Goal: Information Seeking & Learning: Learn about a topic

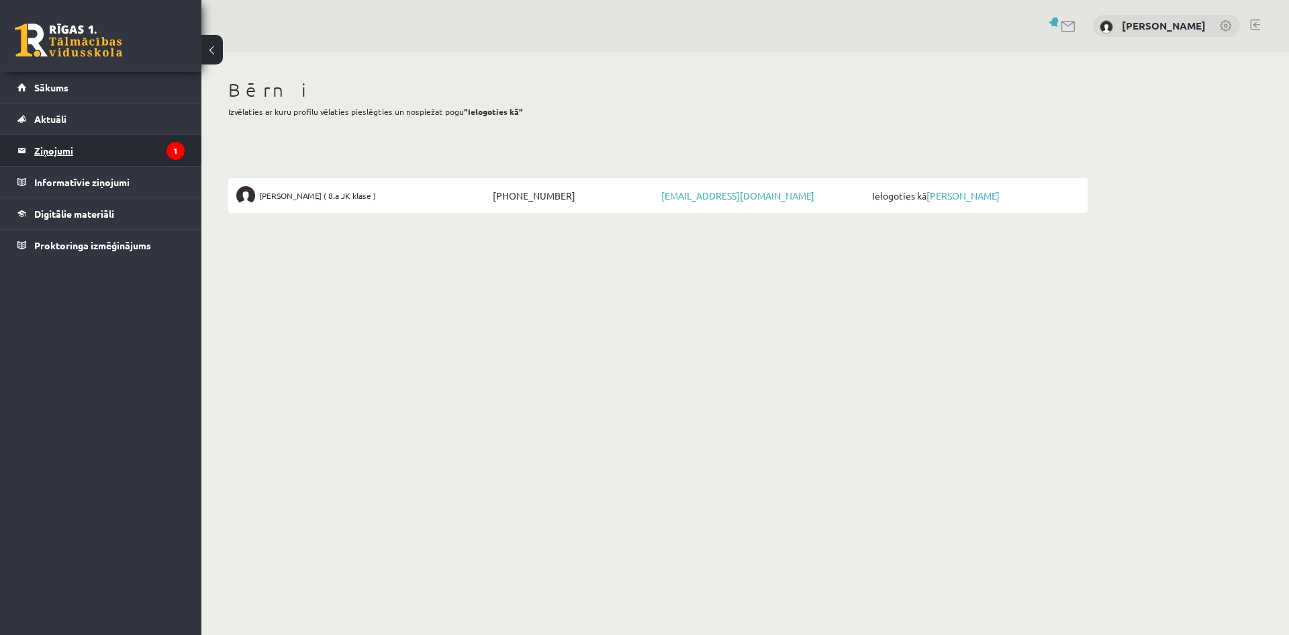
click at [93, 156] on legend "Ziņojumi 1" at bounding box center [109, 150] width 150 height 31
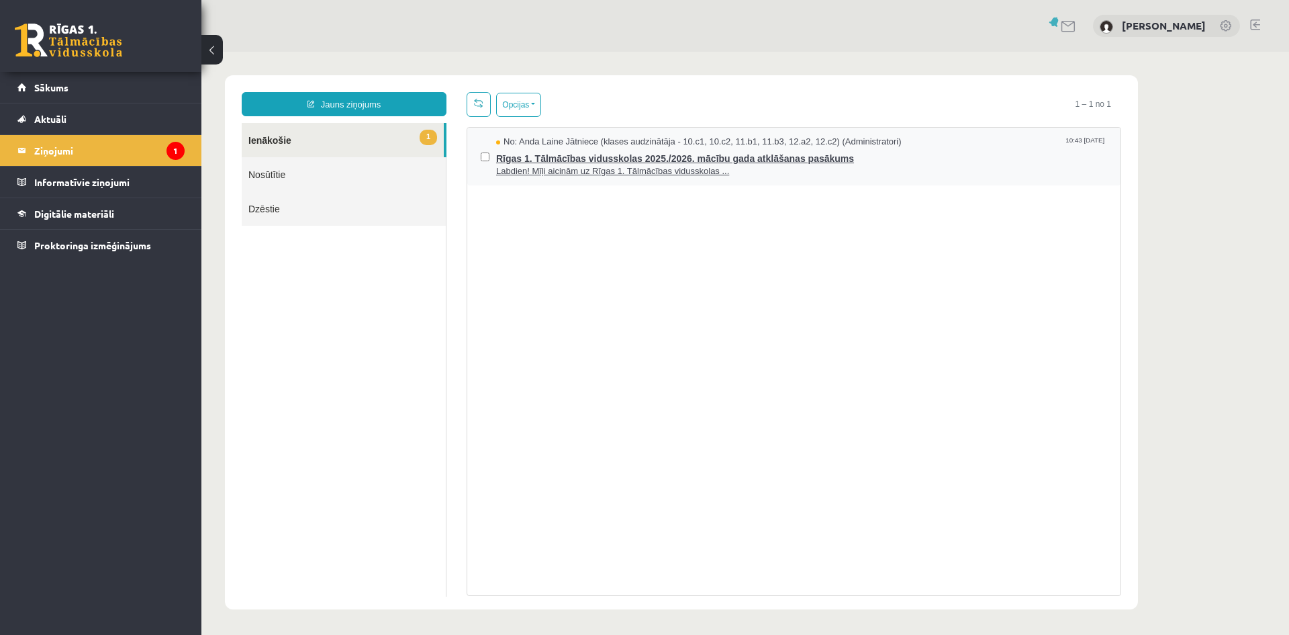
click at [542, 169] on span "Labdien! Mīļi aicinām uz Rīgas 1. Tālmācības vidusskolas ..." at bounding box center [801, 171] width 611 height 13
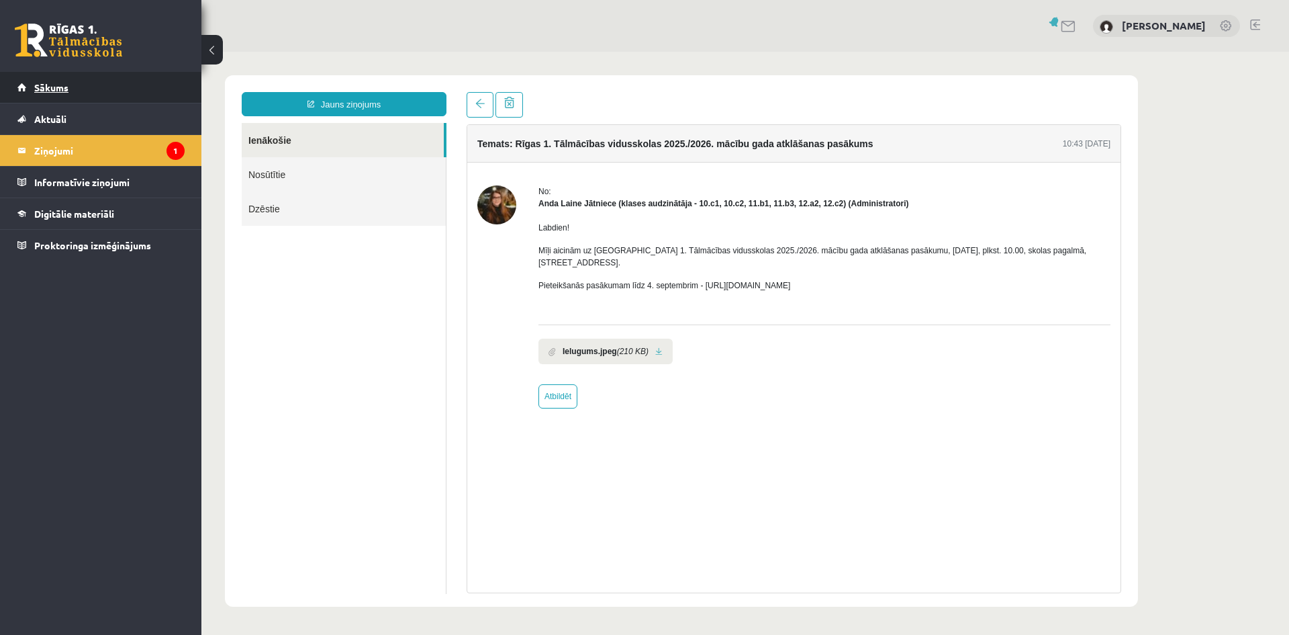
click at [85, 89] on link "Sākums" at bounding box center [100, 87] width 167 height 31
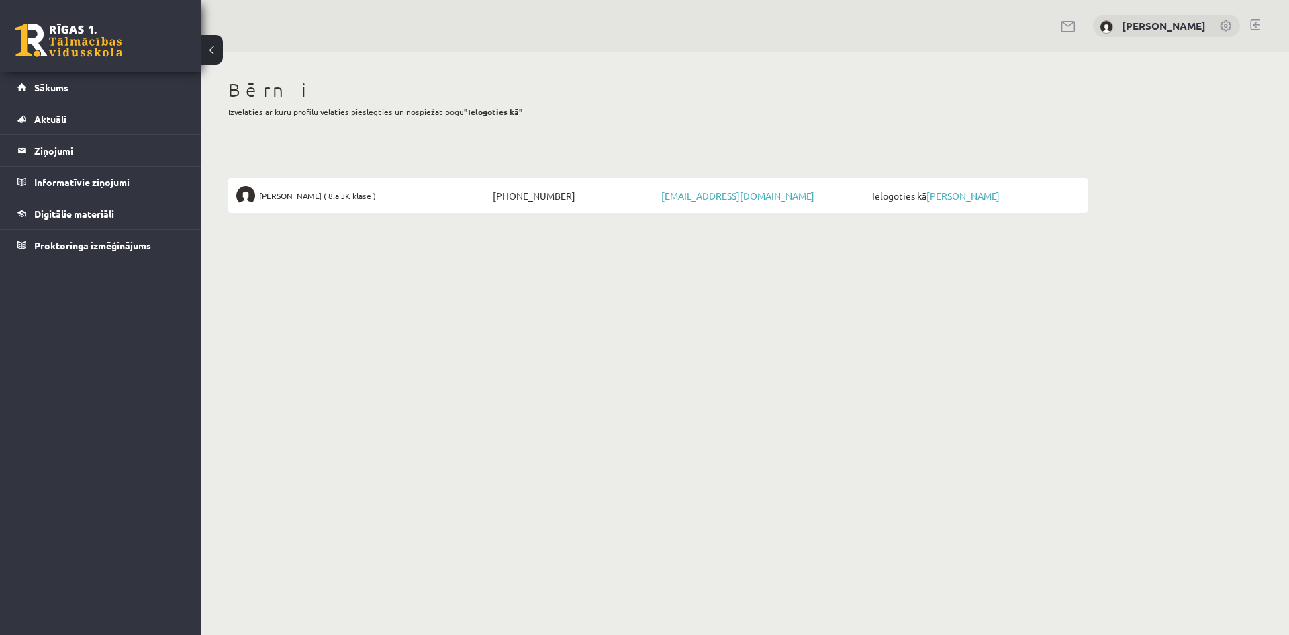
click at [1228, 17] on div "[PERSON_NAME]" at bounding box center [1166, 26] width 147 height 23
click at [1231, 33] on link at bounding box center [1226, 26] width 13 height 13
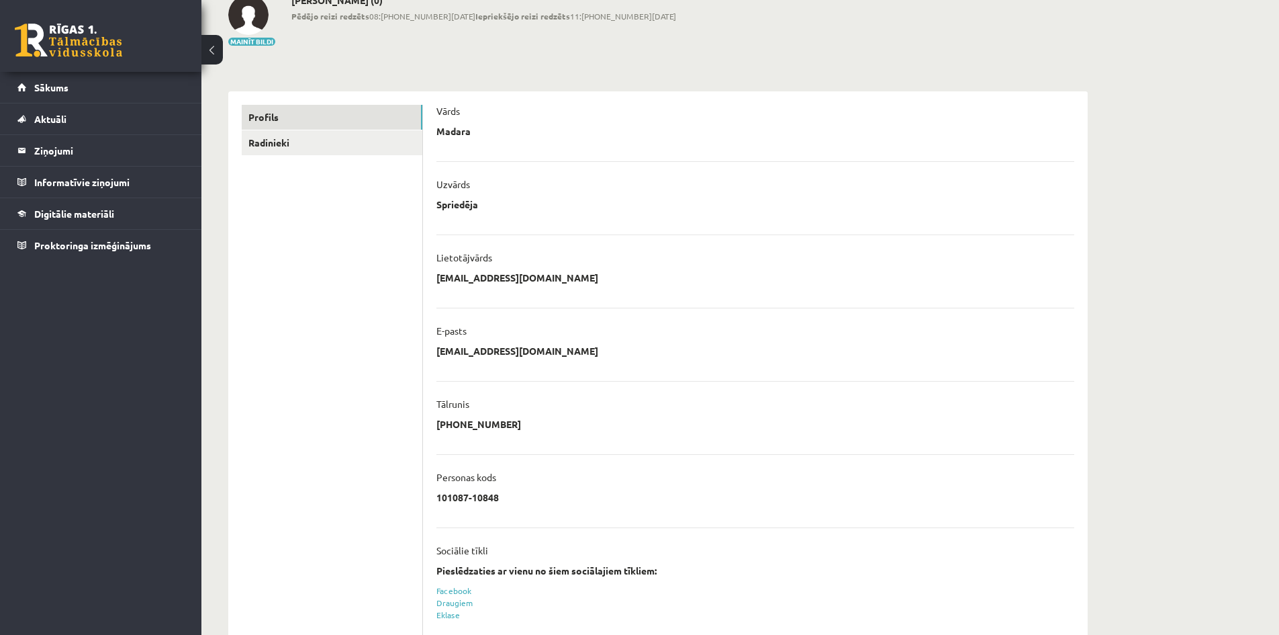
scroll to position [209, 0]
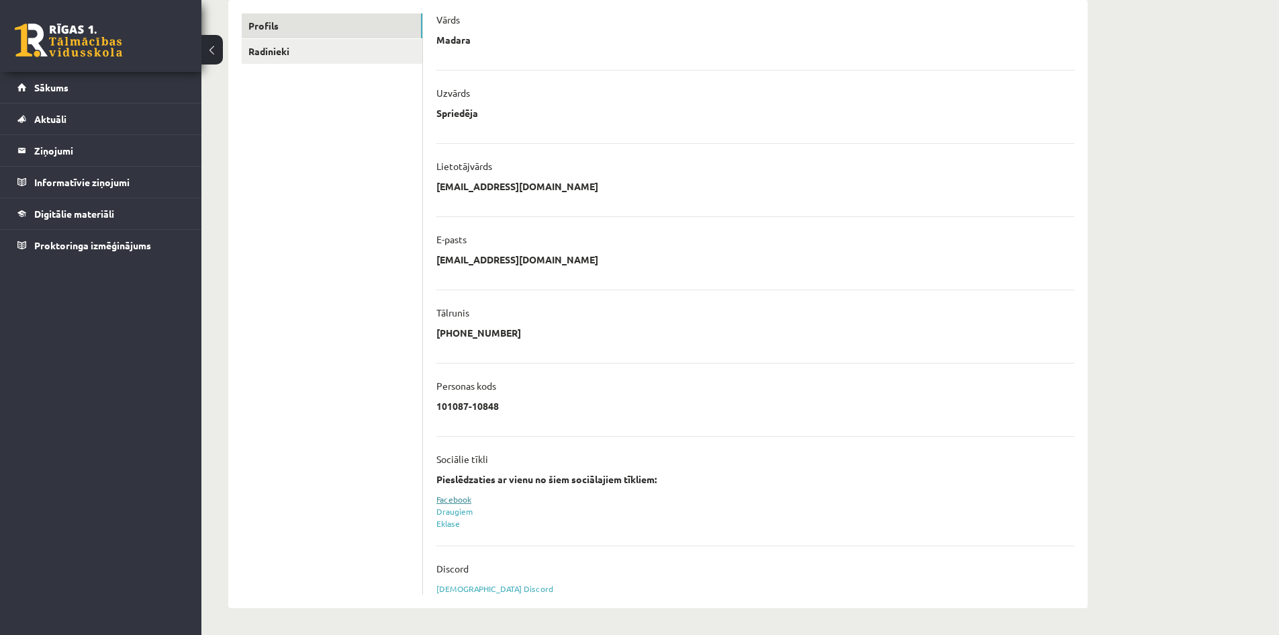
click at [447, 496] on link "Facebook" at bounding box center [453, 499] width 35 height 11
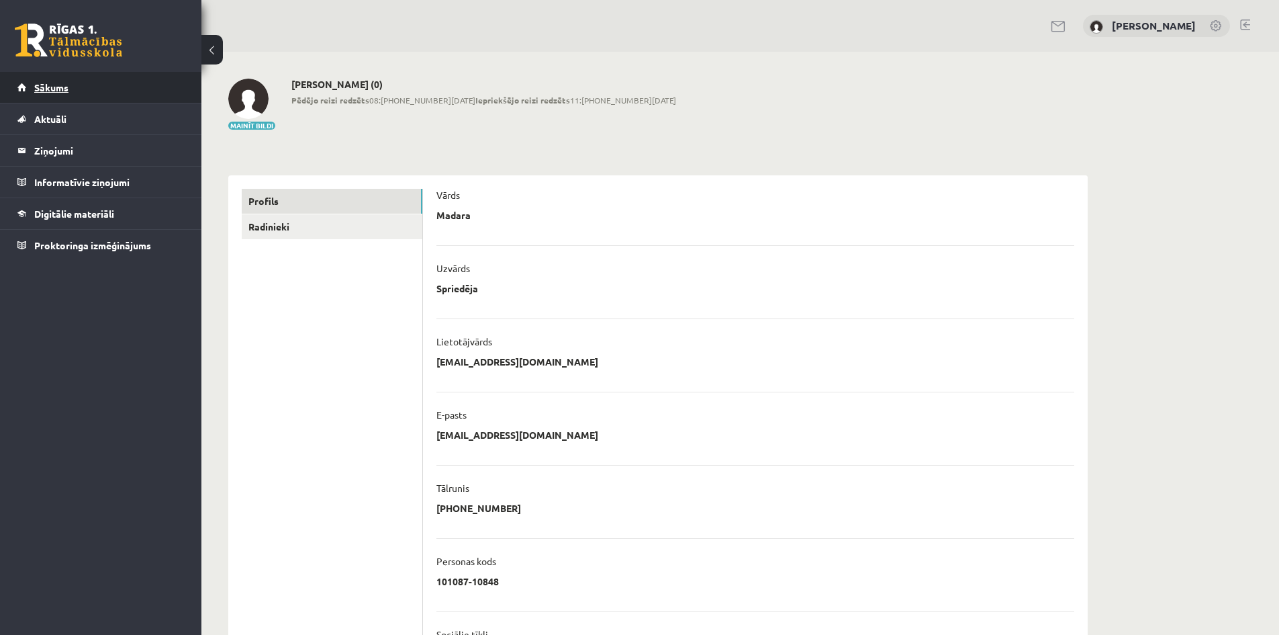
click at [43, 85] on span "Sākums" at bounding box center [51, 87] width 34 height 12
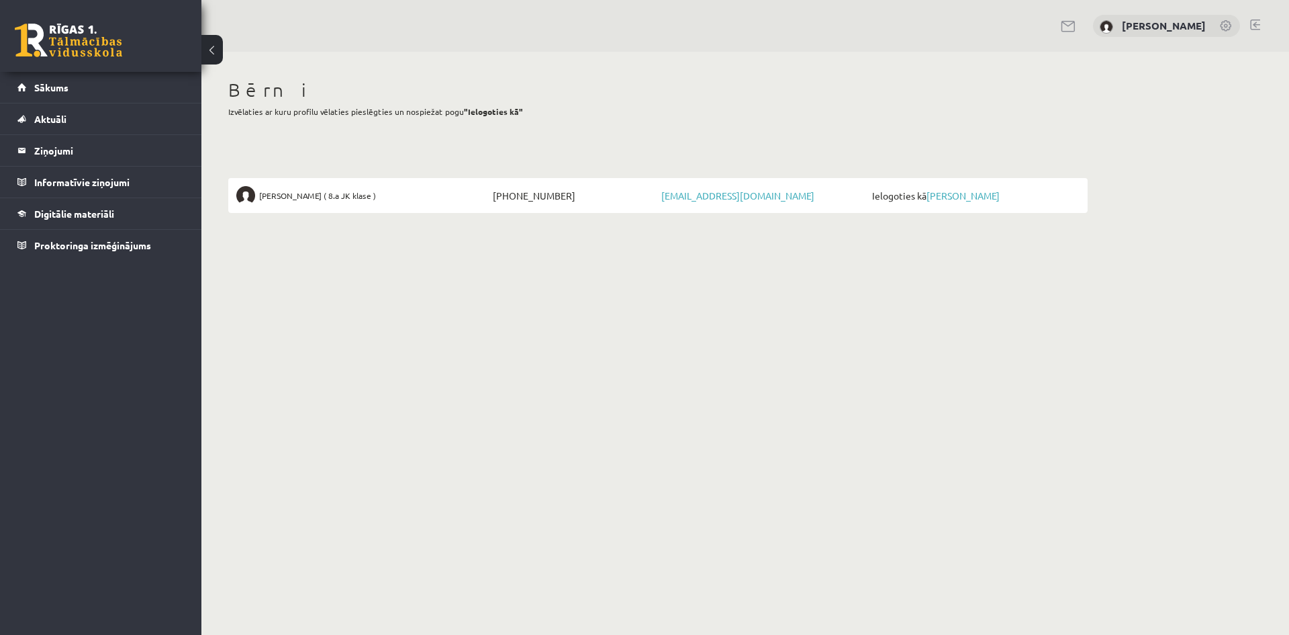
click at [216, 49] on button at bounding box center [211, 50] width 21 height 30
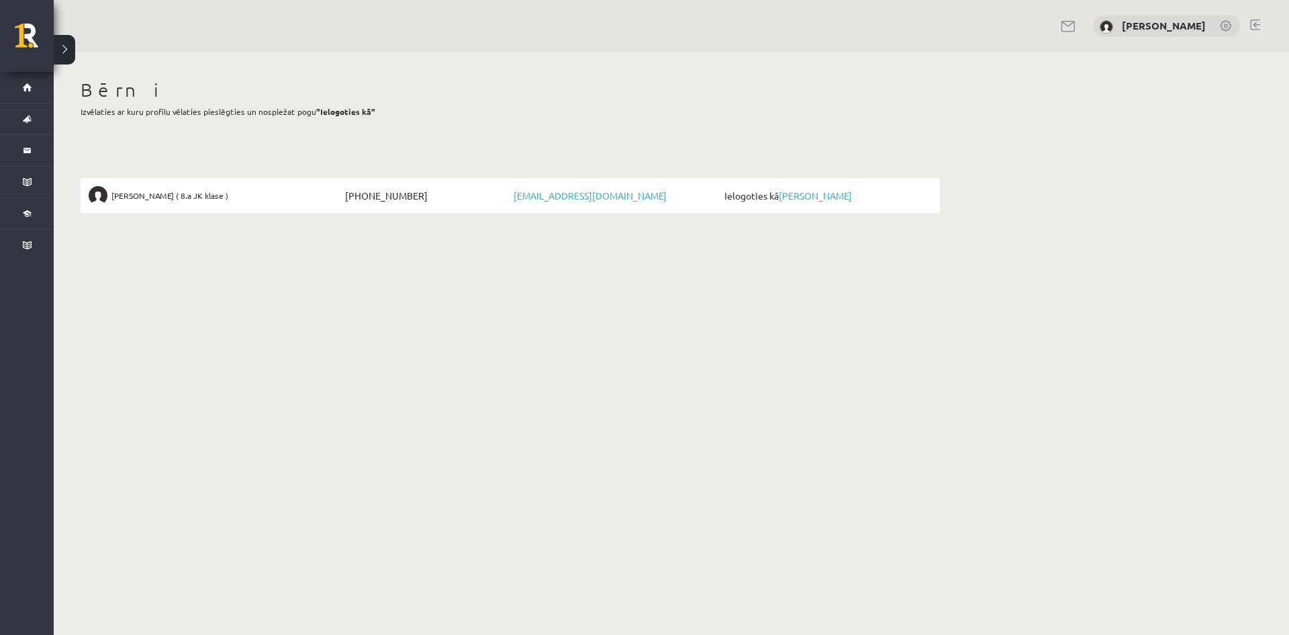
click at [64, 43] on button at bounding box center [64, 50] width 21 height 30
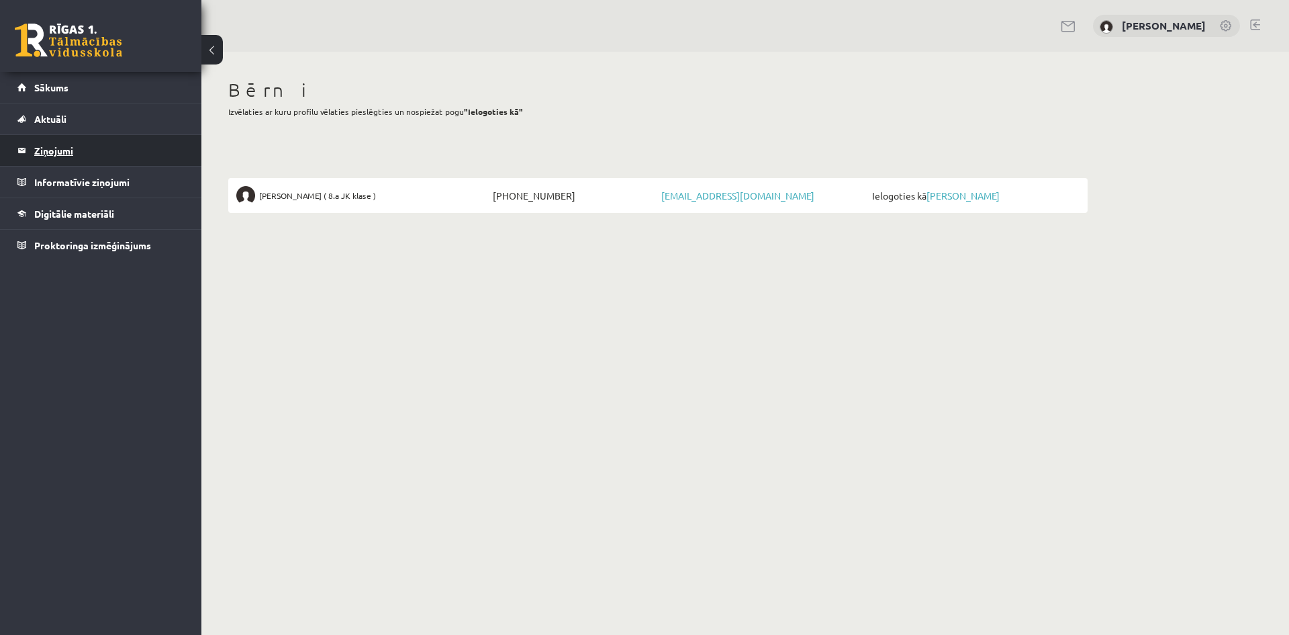
click at [62, 150] on legend "Ziņojumi 0" at bounding box center [109, 150] width 150 height 31
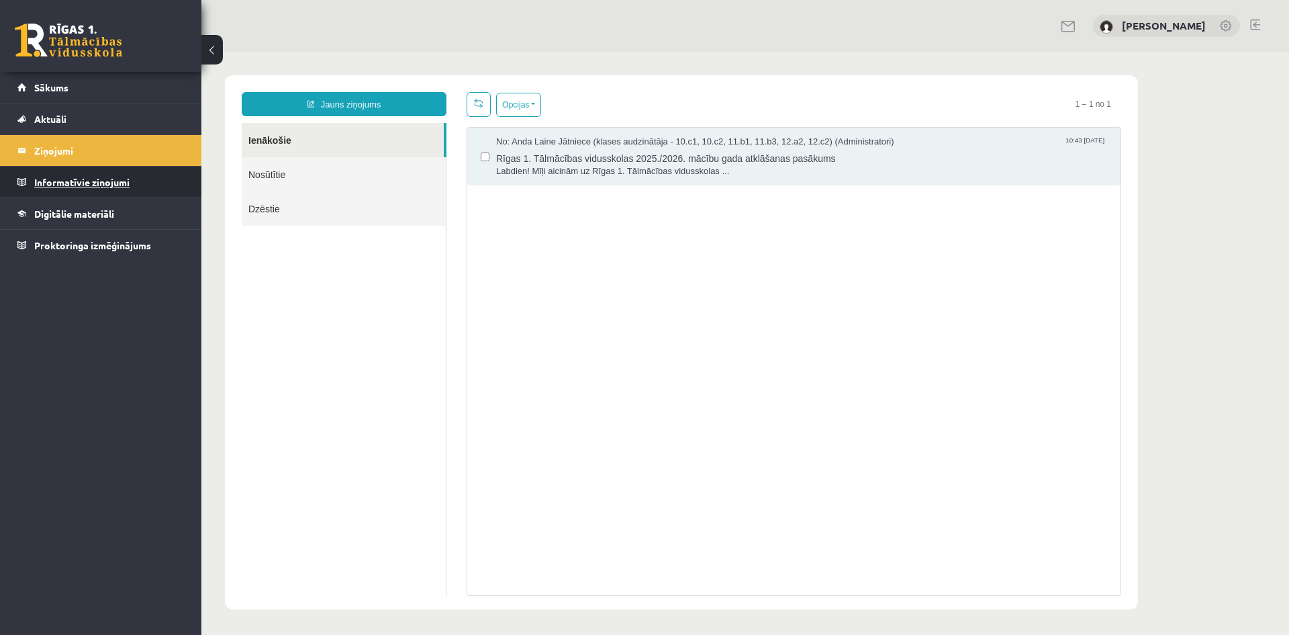
click at [64, 177] on legend "Informatīvie ziņojumi 0" at bounding box center [109, 182] width 150 height 31
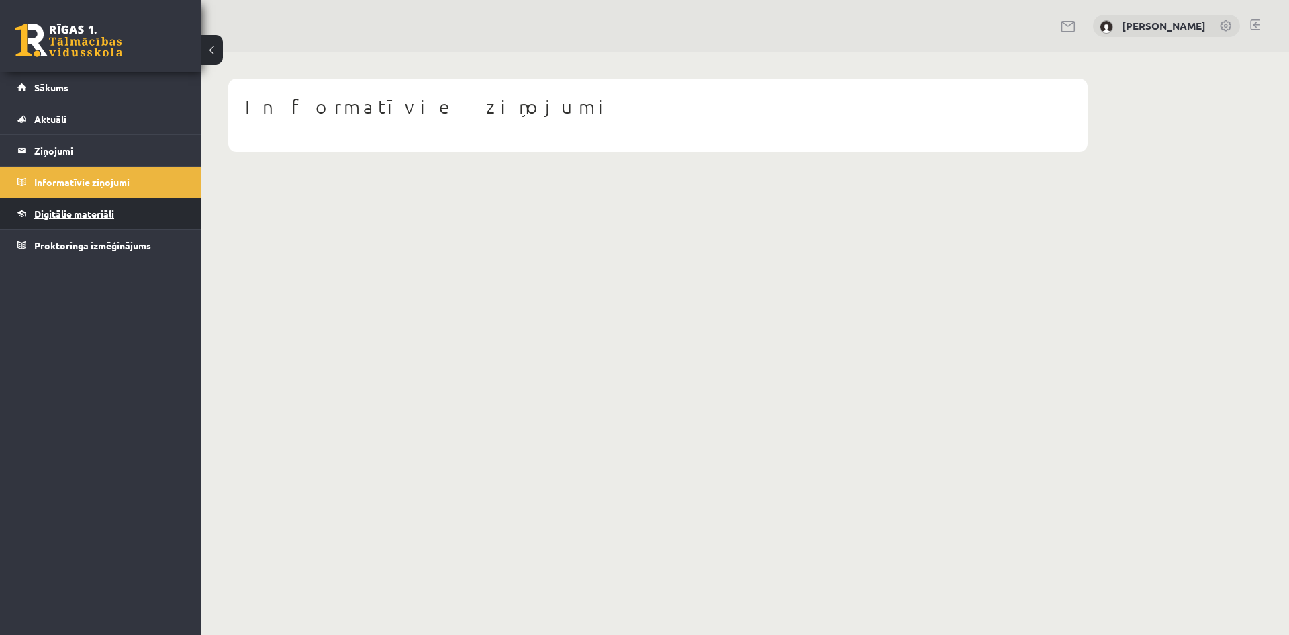
click at [66, 212] on span "Digitālie materiāli" at bounding box center [74, 213] width 80 height 12
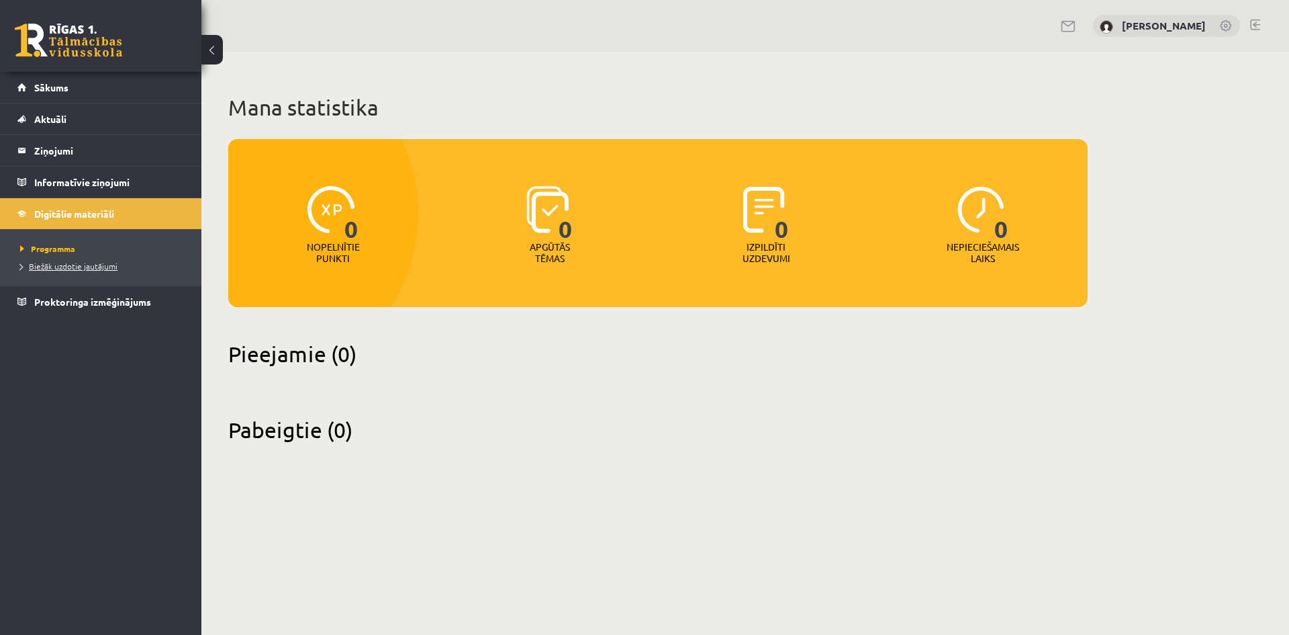
click at [73, 261] on link "Biežāk uzdotie jautājumi" at bounding box center [104, 266] width 168 height 12
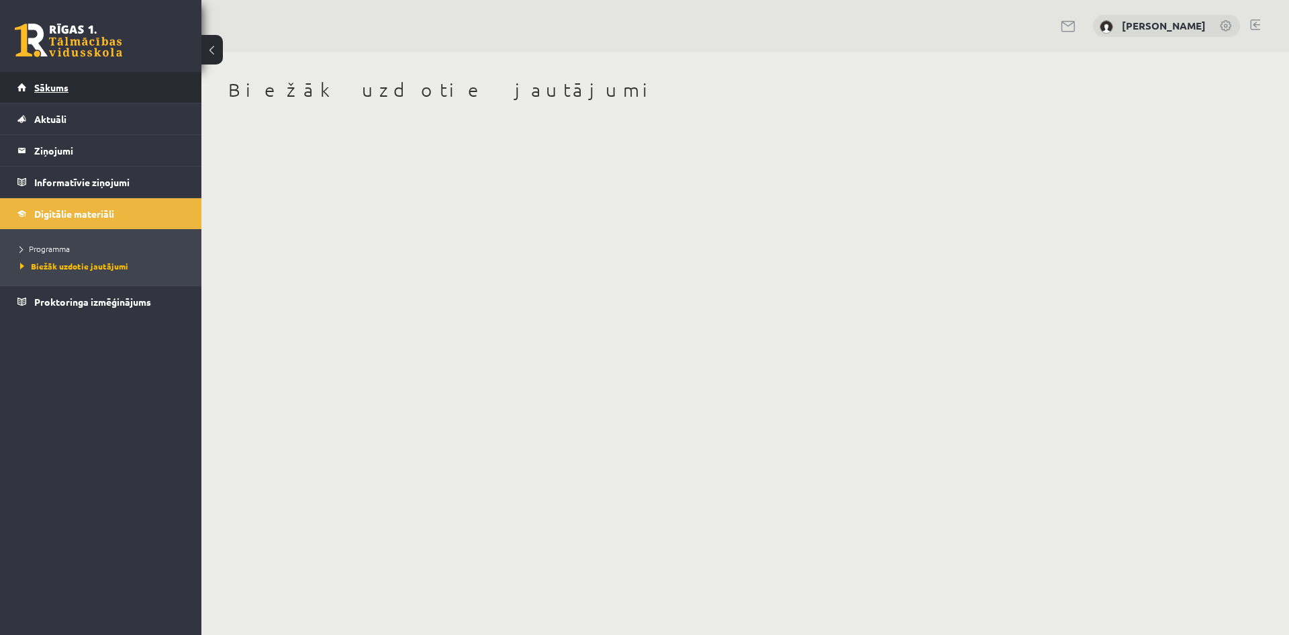
click at [62, 91] on span "Sākums" at bounding box center [51, 87] width 34 height 12
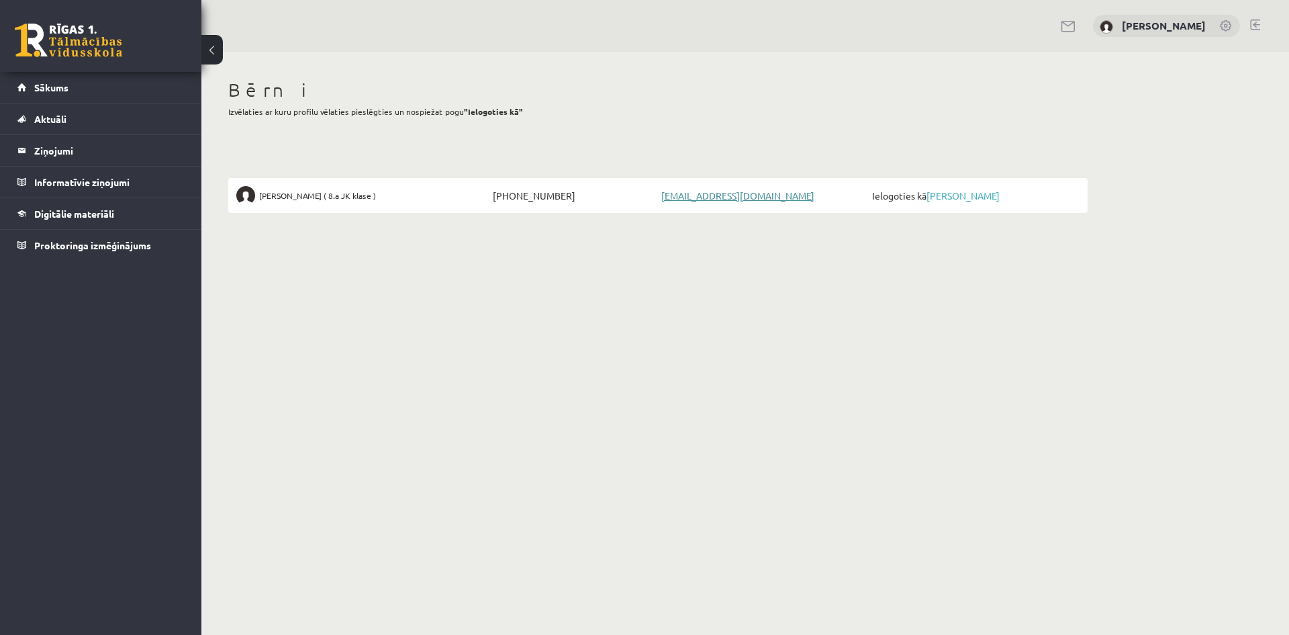
click at [725, 195] on link "[EMAIL_ADDRESS][DOMAIN_NAME]" at bounding box center [737, 195] width 153 height 12
click at [36, 89] on span "Sākums" at bounding box center [51, 87] width 34 height 12
click at [986, 194] on link "[PERSON_NAME]" at bounding box center [963, 195] width 73 height 12
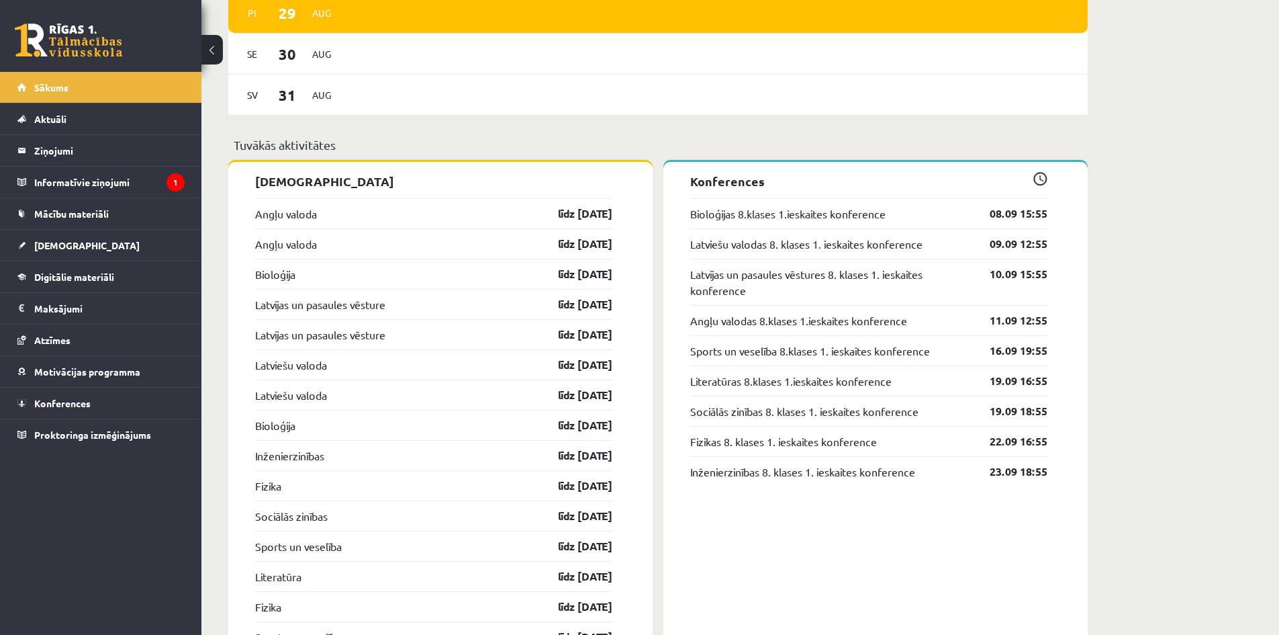
scroll to position [1325, 0]
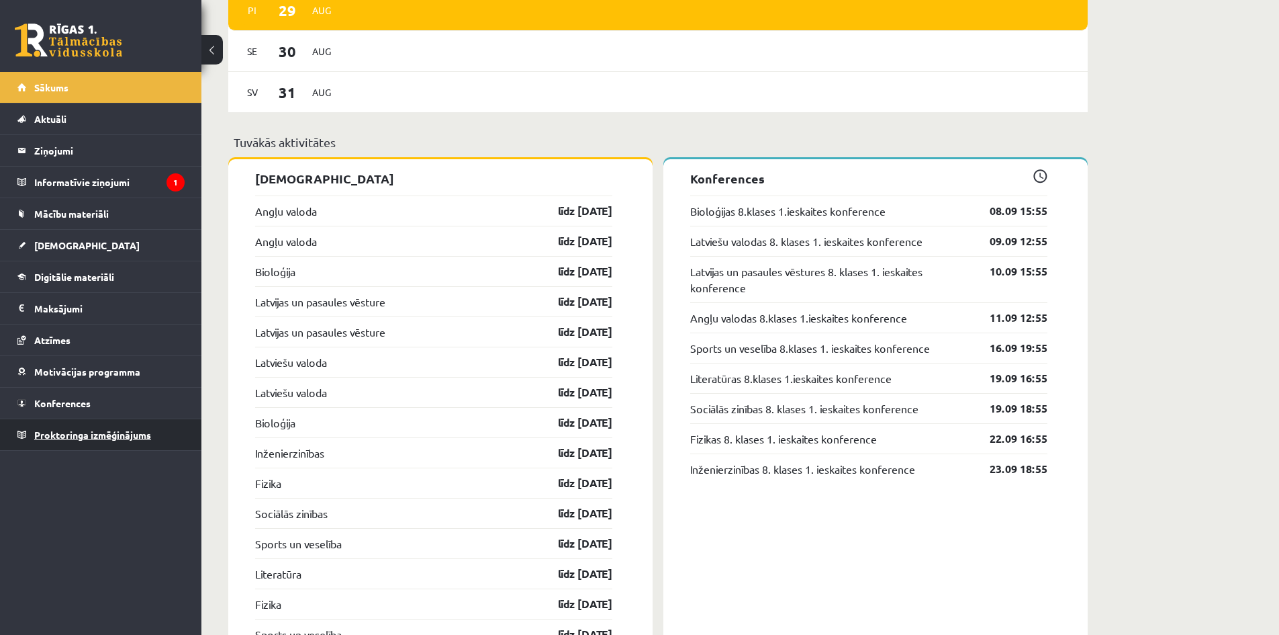
click at [119, 435] on span "Proktoringa izmēģinājums" at bounding box center [92, 434] width 117 height 12
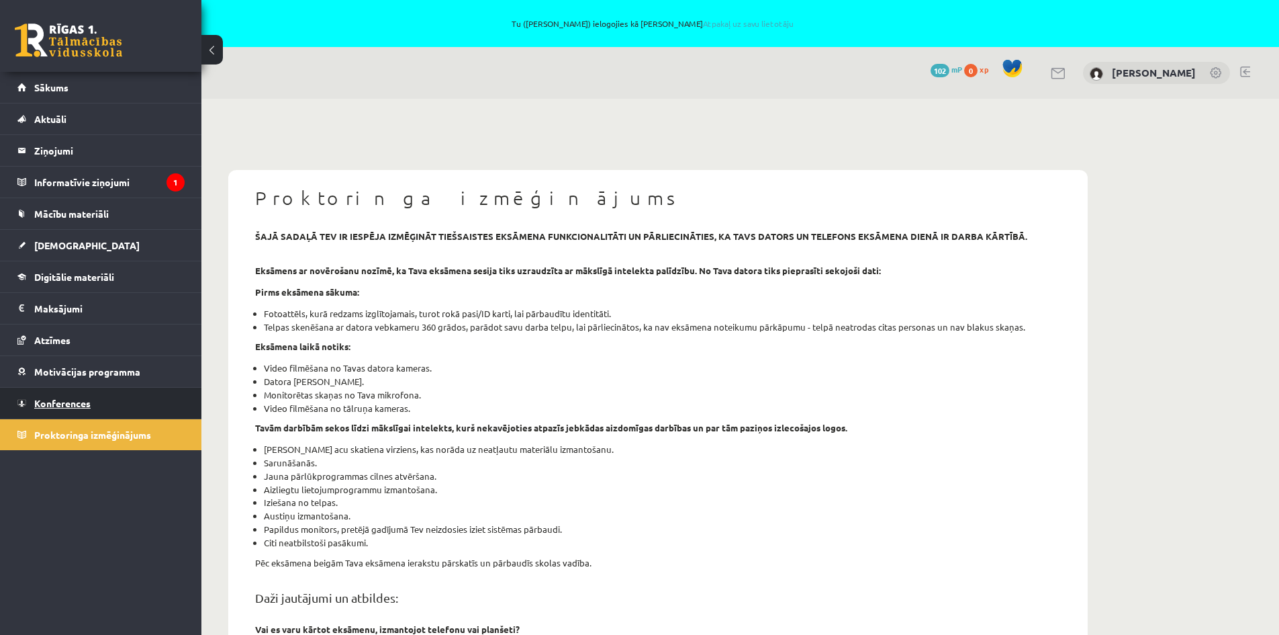
click at [77, 398] on span "Konferences" at bounding box center [62, 403] width 56 height 12
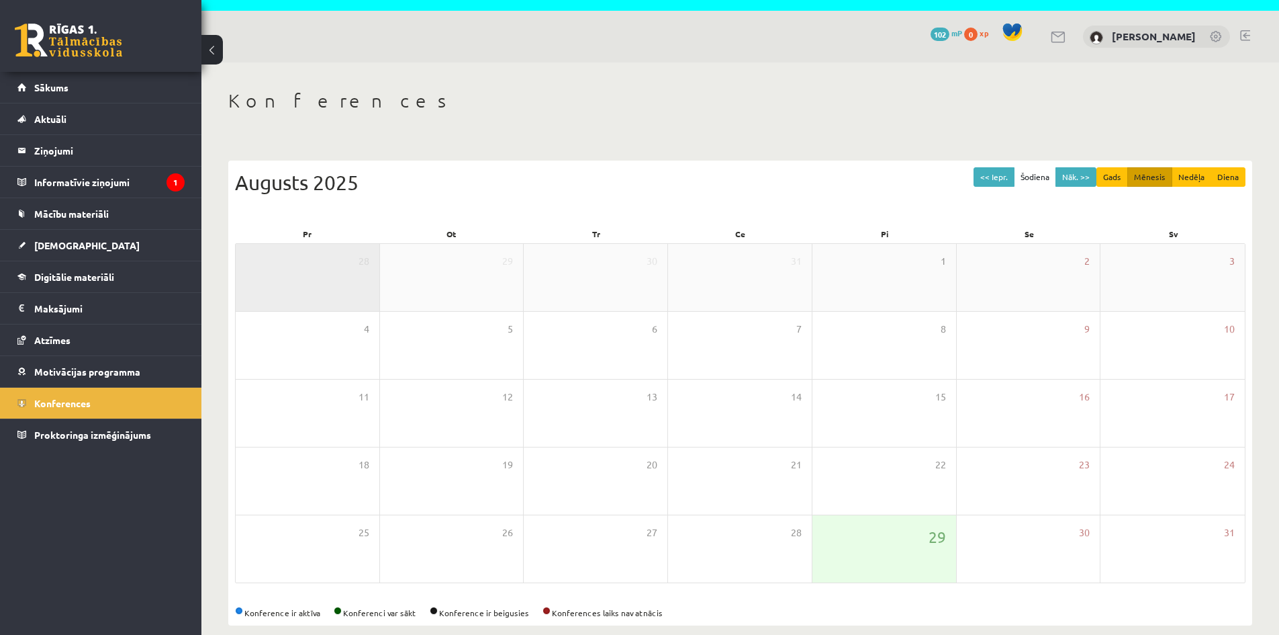
scroll to position [54, 0]
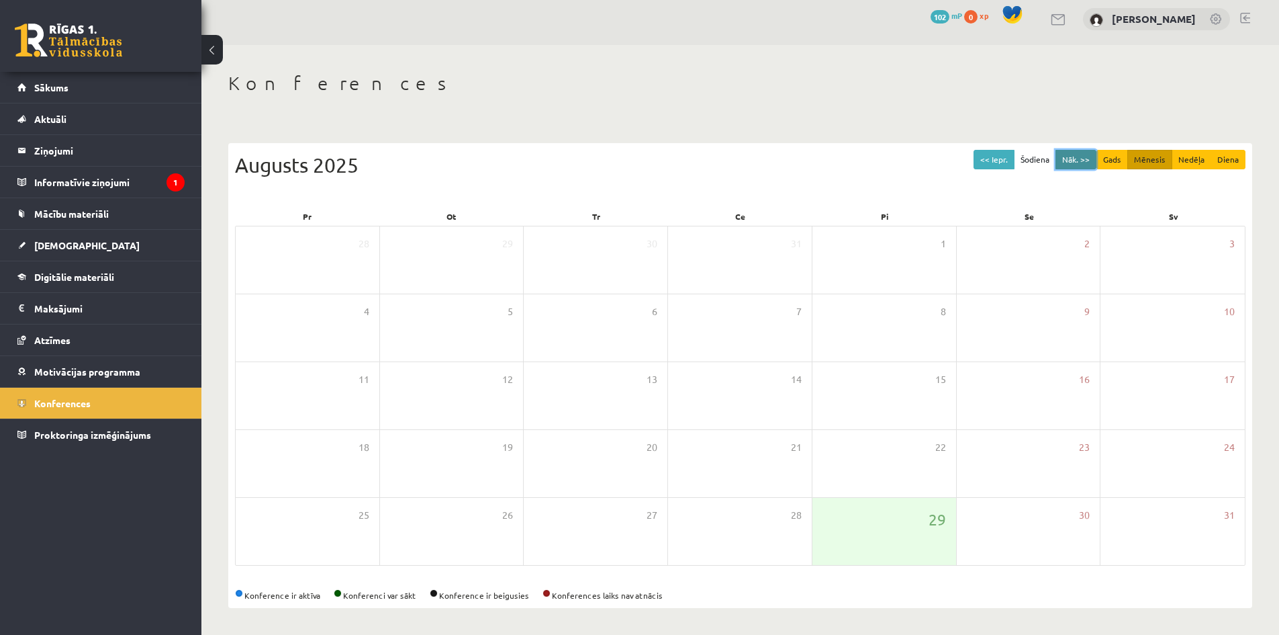
click at [1082, 158] on button "Nāk. >>" at bounding box center [1076, 159] width 41 height 19
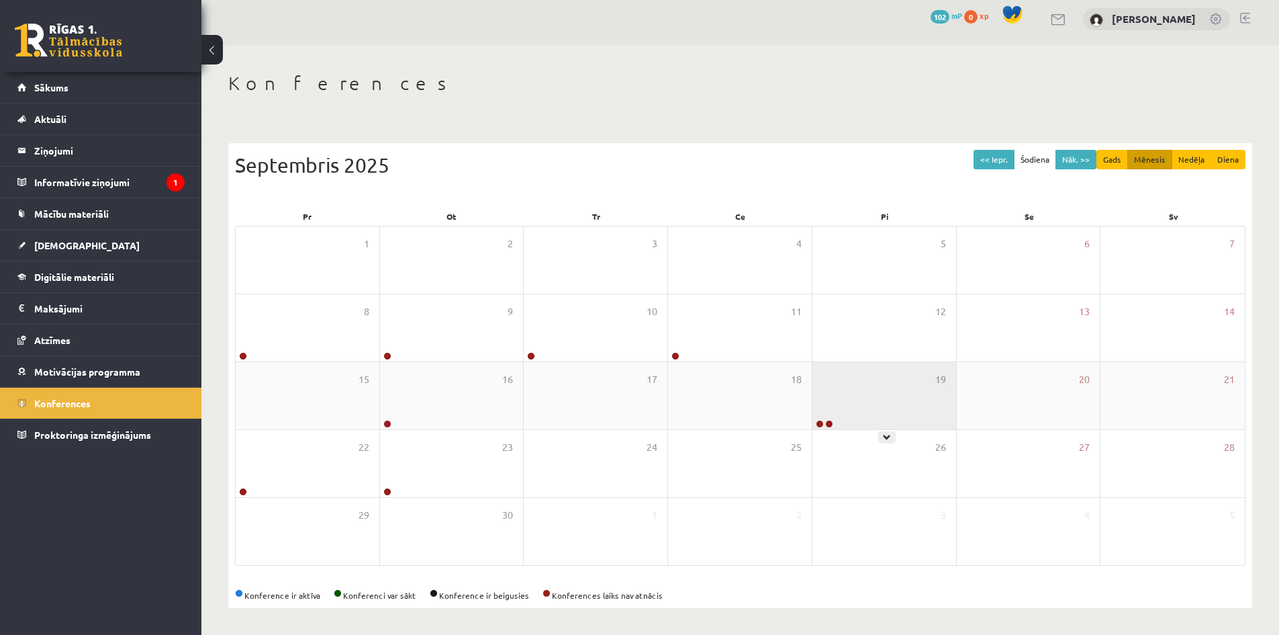
click at [888, 435] on icon at bounding box center [887, 437] width 8 height 8
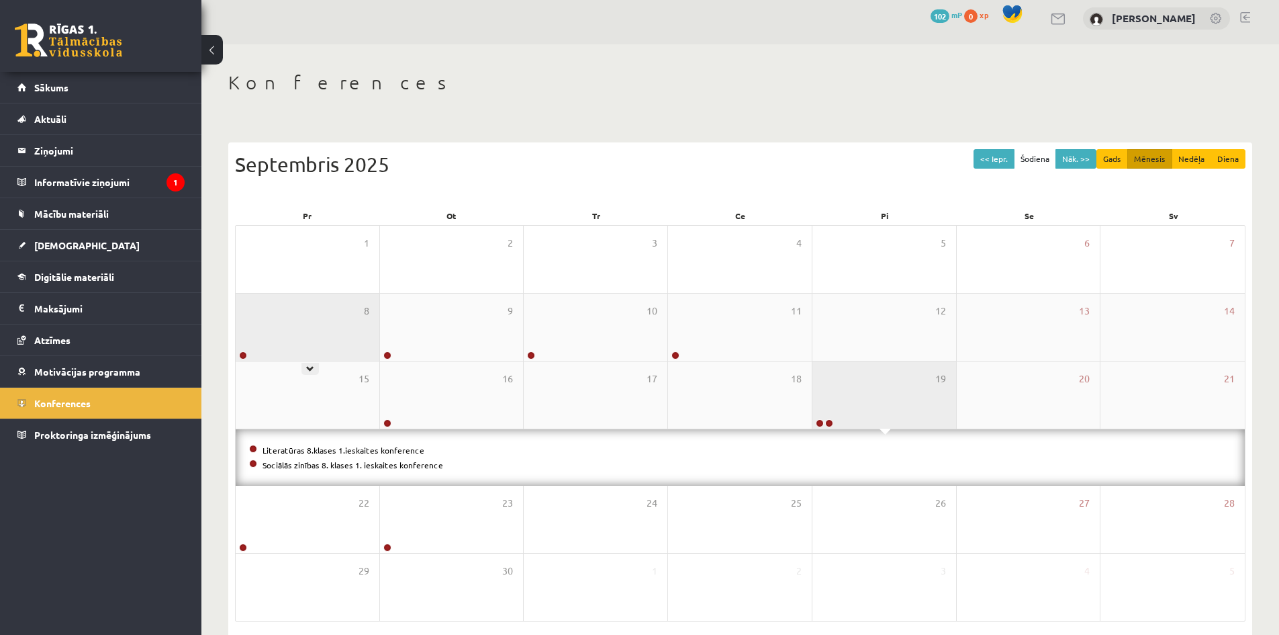
click at [314, 353] on div "8" at bounding box center [308, 326] width 144 height 67
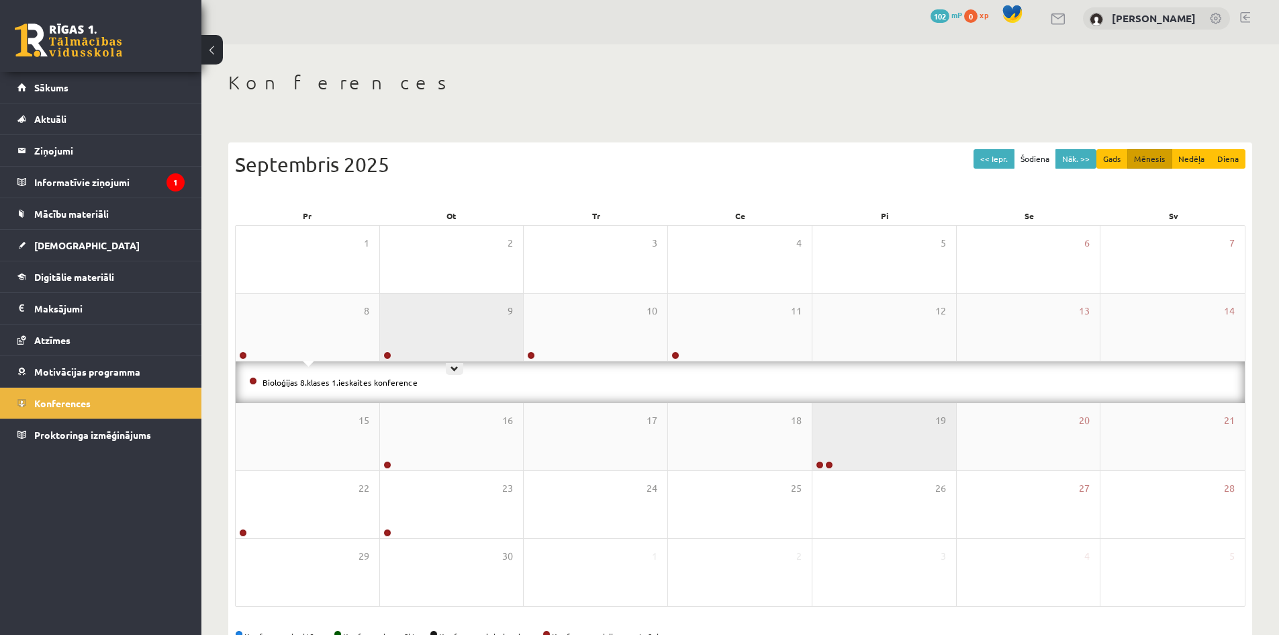
click at [442, 351] on div "9" at bounding box center [452, 326] width 144 height 67
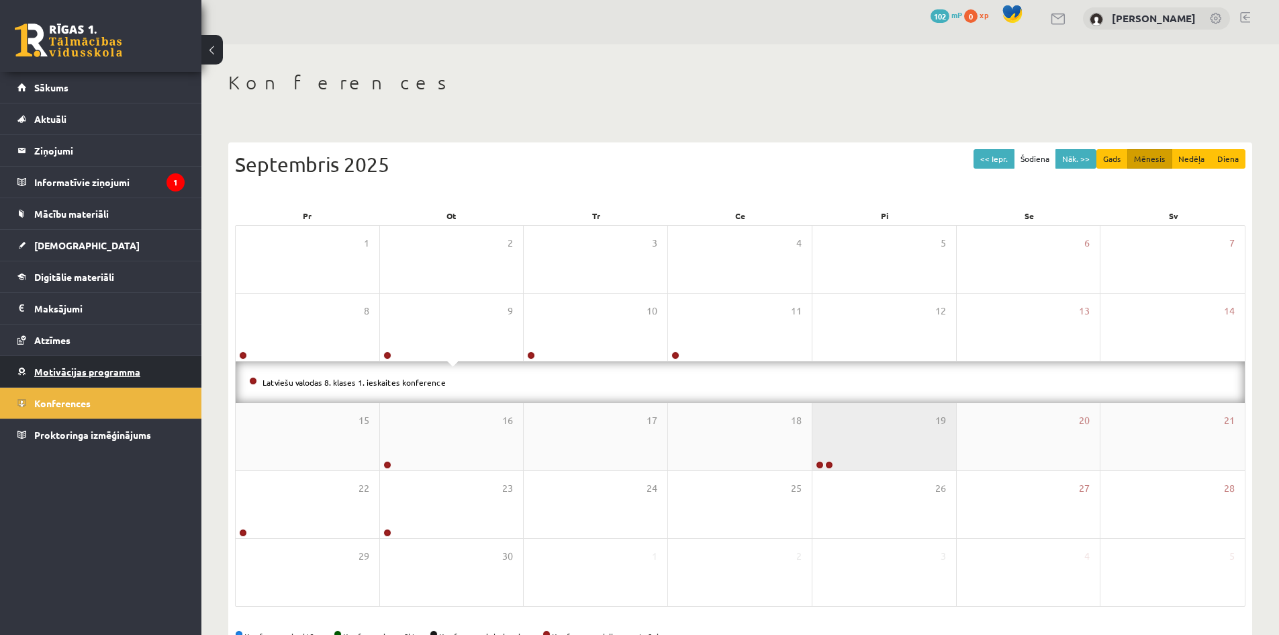
click at [128, 372] on span "Motivācijas programma" at bounding box center [87, 371] width 106 height 12
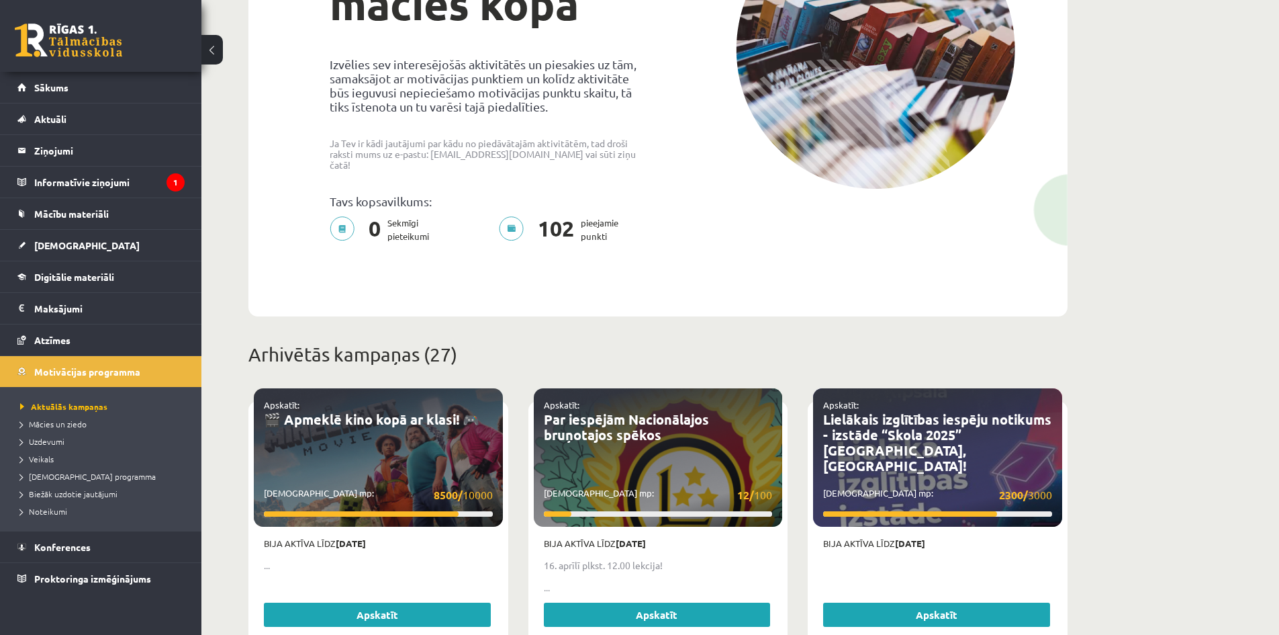
scroll to position [54, 0]
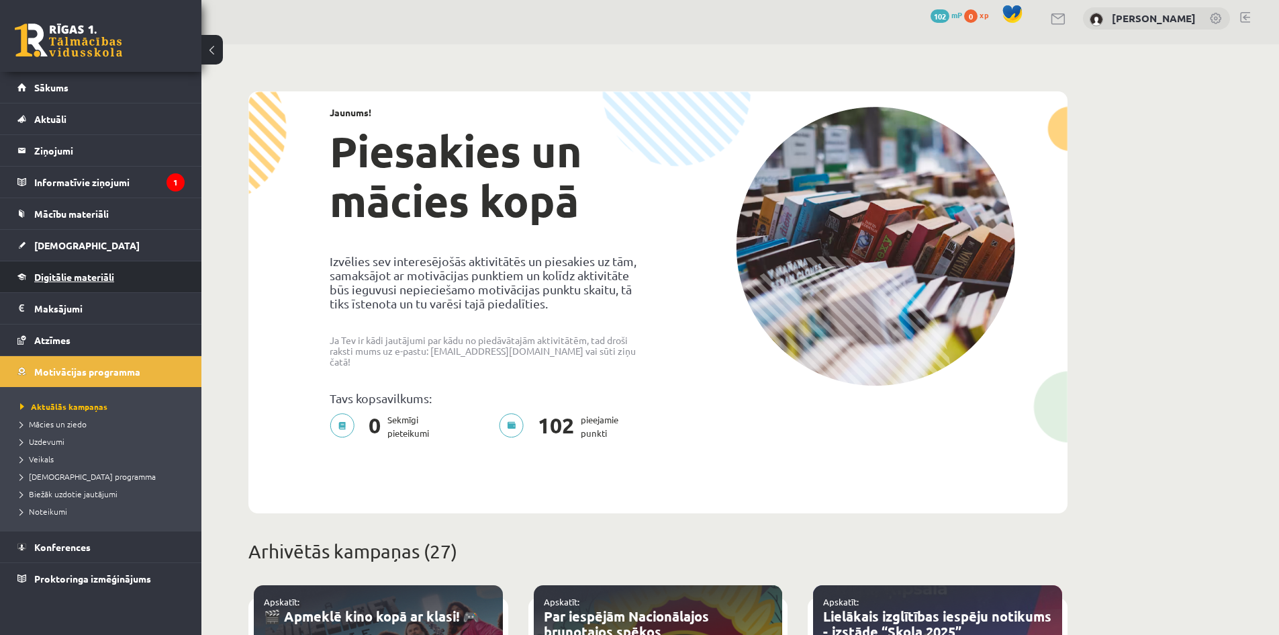
click at [56, 272] on span "Digitālie materiāli" at bounding box center [74, 277] width 80 height 12
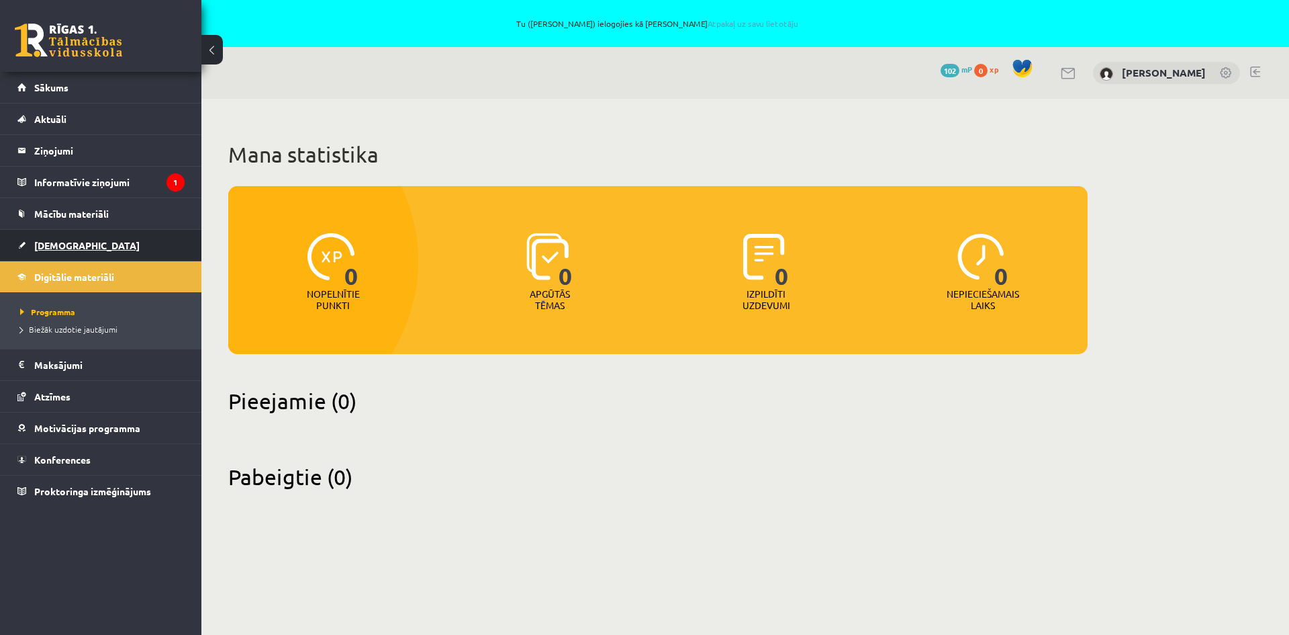
click at [64, 244] on span "[DEMOGRAPHIC_DATA]" at bounding box center [86, 245] width 105 height 12
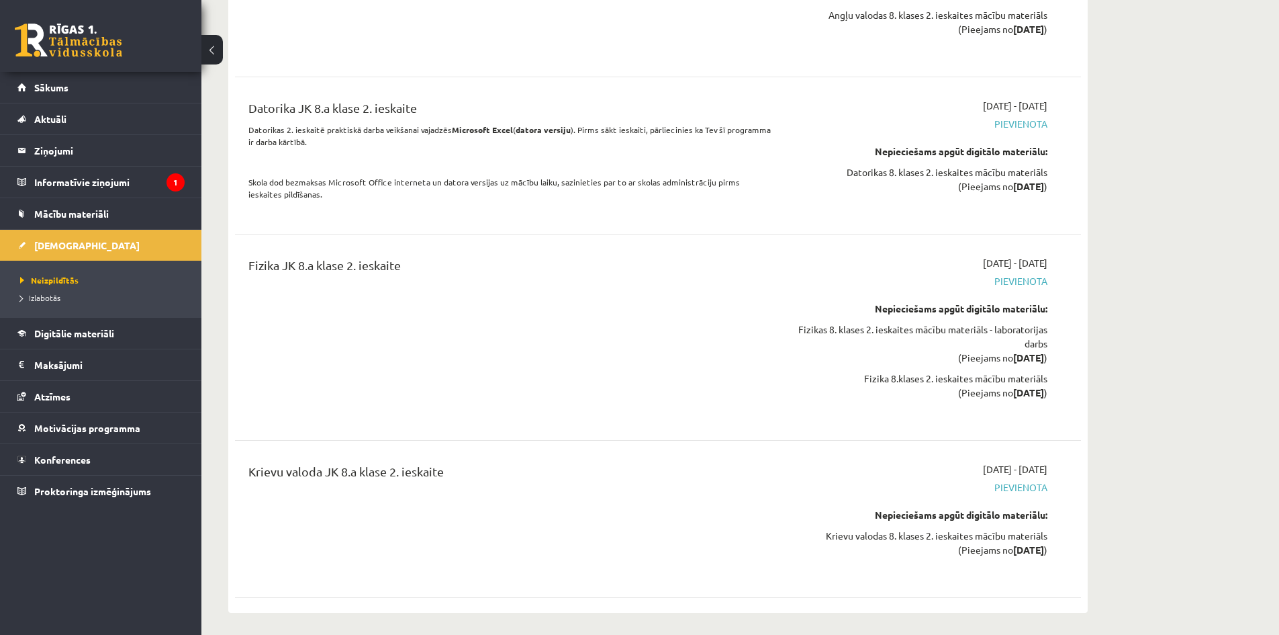
scroll to position [5909, 0]
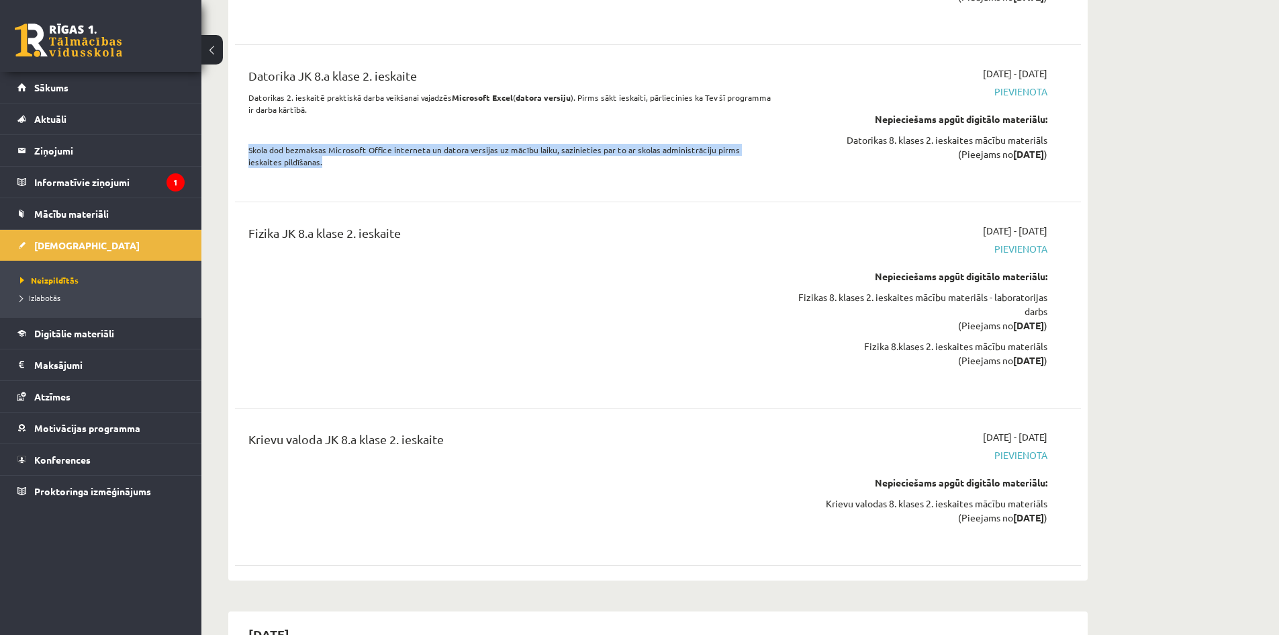
drag, startPoint x: 246, startPoint y: 165, endPoint x: 294, endPoint y: 175, distance: 48.9
click at [294, 175] on div "Datorika JK 8.a klase 2. ieskaite Datorikas 2. ieskaitē praktiskā darba veikšan…" at bounding box center [511, 122] width 546 height 113
copy p "Skola dod bezmaksas Microsoft Office interneta un datora versijas uz mācību lai…"
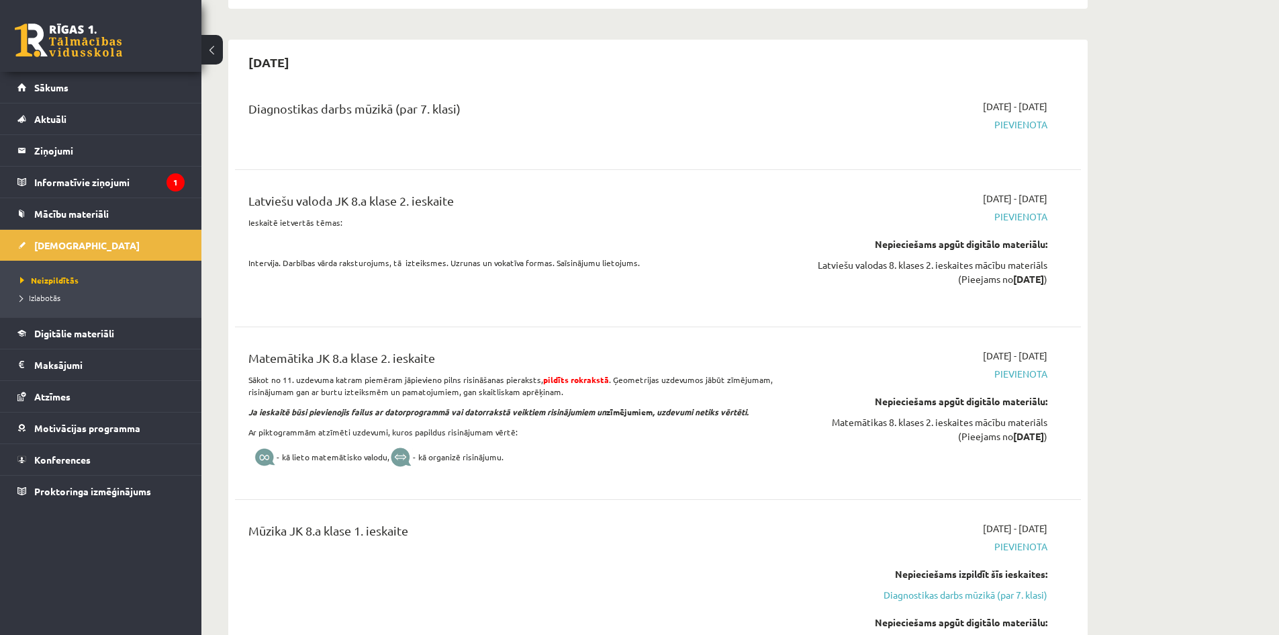
scroll to position [6513, 0]
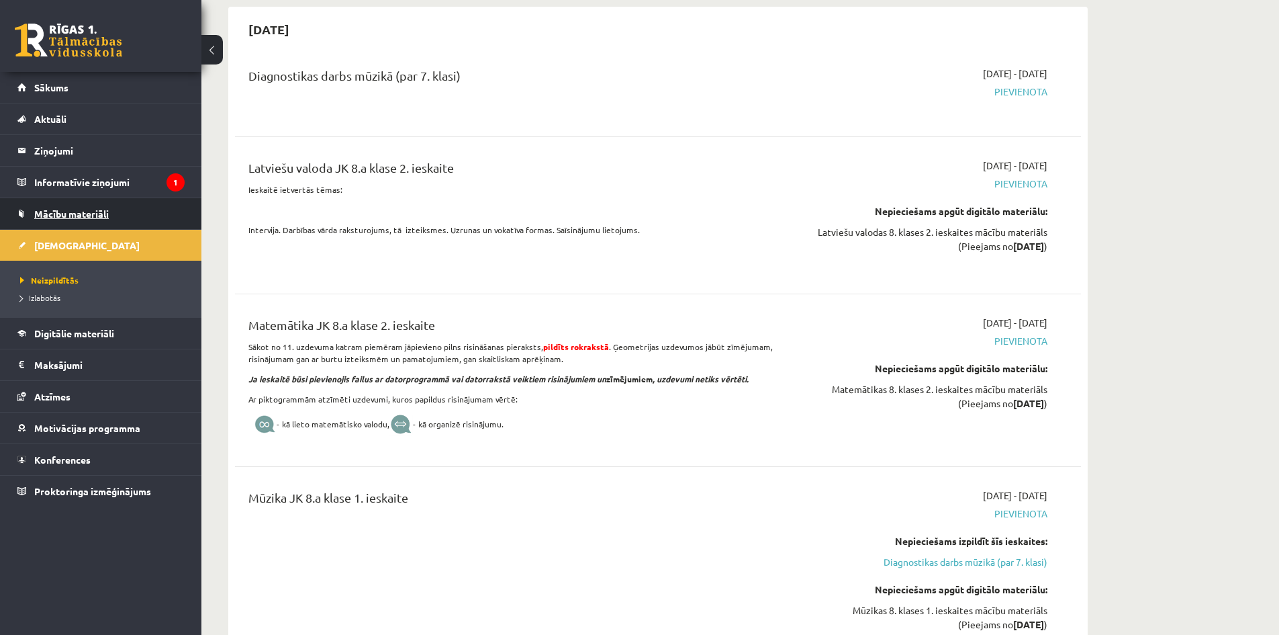
click at [78, 200] on link "Mācību materiāli" at bounding box center [100, 213] width 167 height 31
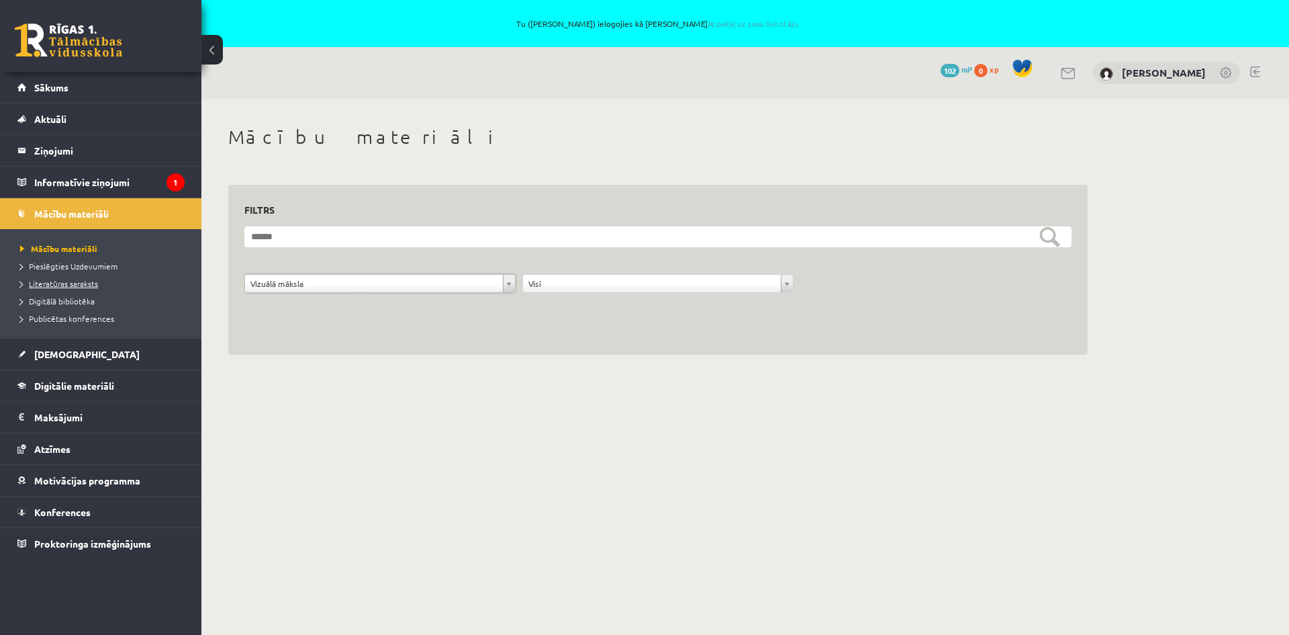
click at [69, 283] on span "Literatūras saraksts" at bounding box center [59, 283] width 78 height 11
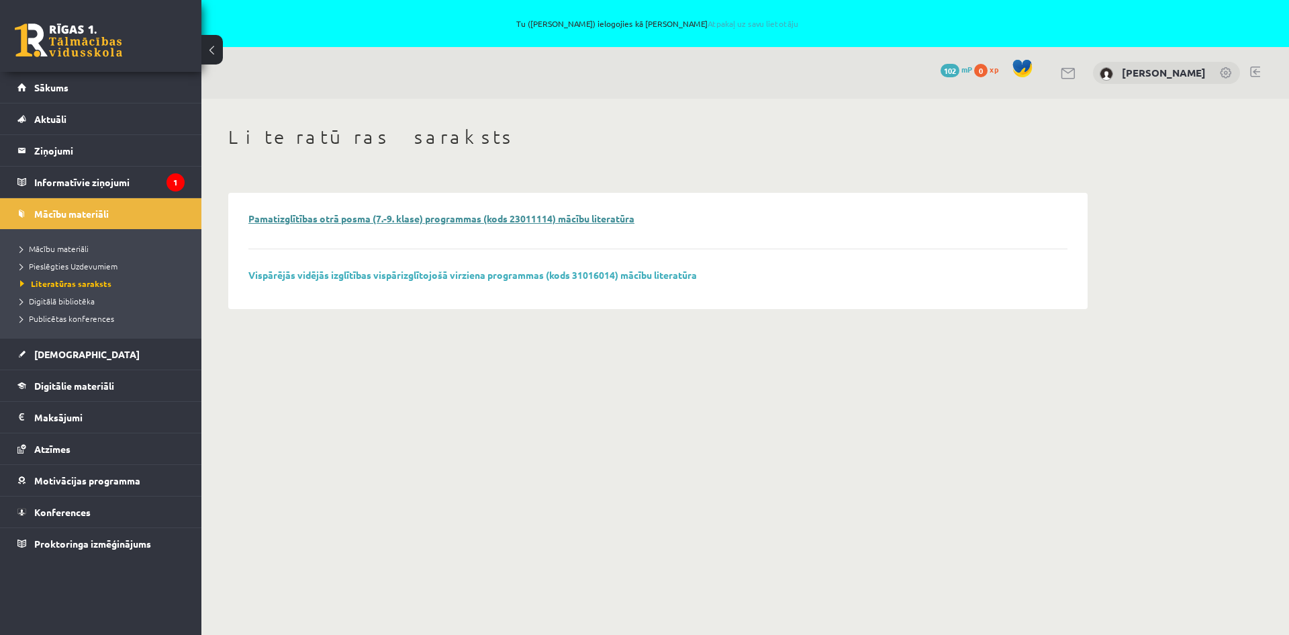
click at [261, 217] on link "Pamatizglītības otrā posma (7.-9. klase) programmas (kods 23011114) mācību lite…" at bounding box center [441, 218] width 386 height 12
click at [543, 279] on link "Vispārējās vidējās izglītības vispārizglītojošā virziena programmas (kods 31016…" at bounding box center [472, 275] width 449 height 12
click at [70, 300] on span "Digitālā bibliotēka" at bounding box center [57, 300] width 75 height 11
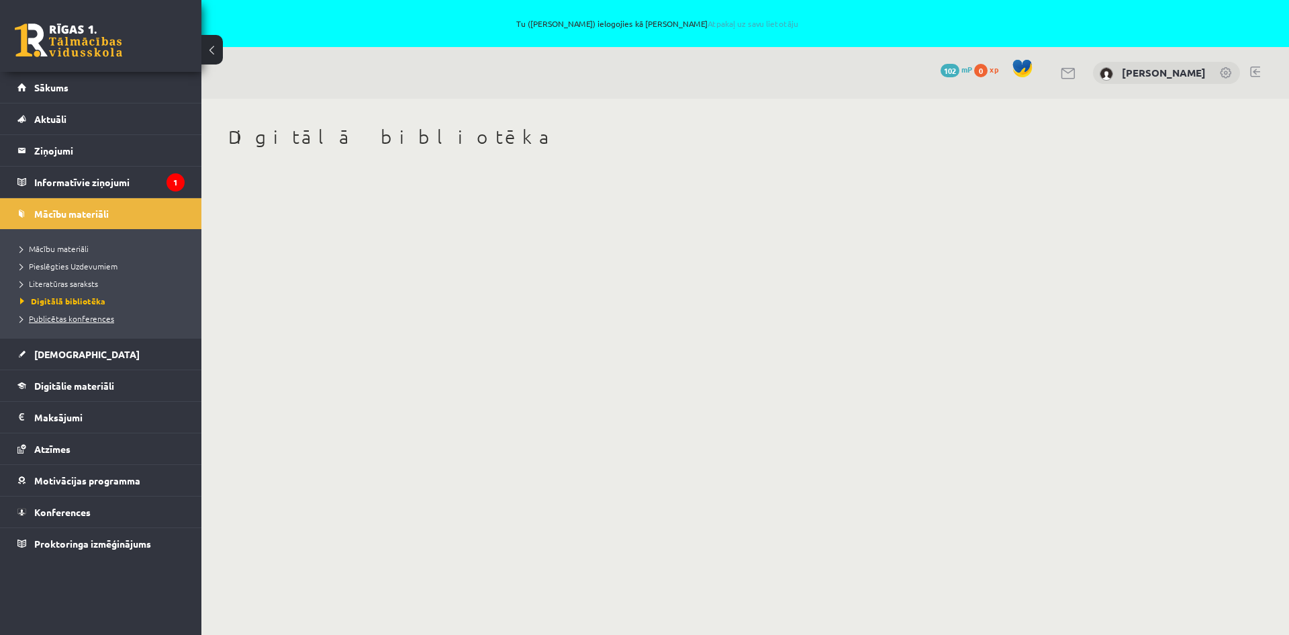
click at [71, 319] on span "Publicētas konferences" at bounding box center [67, 318] width 94 height 11
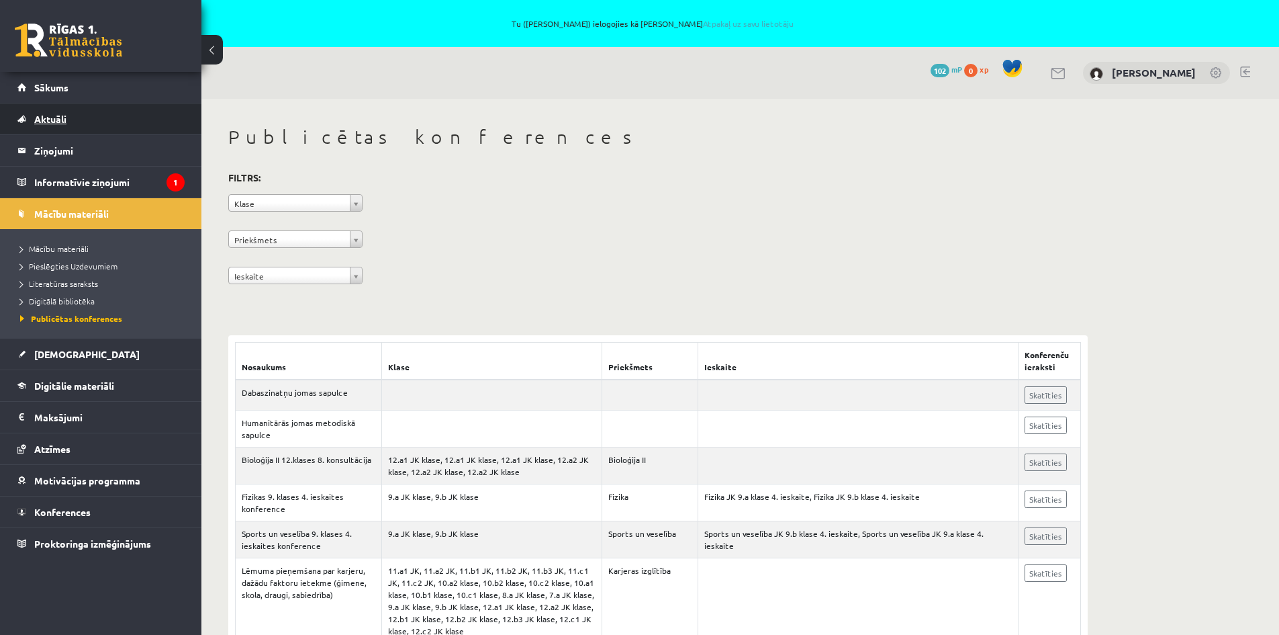
click at [32, 118] on link "Aktuāli" at bounding box center [100, 118] width 167 height 31
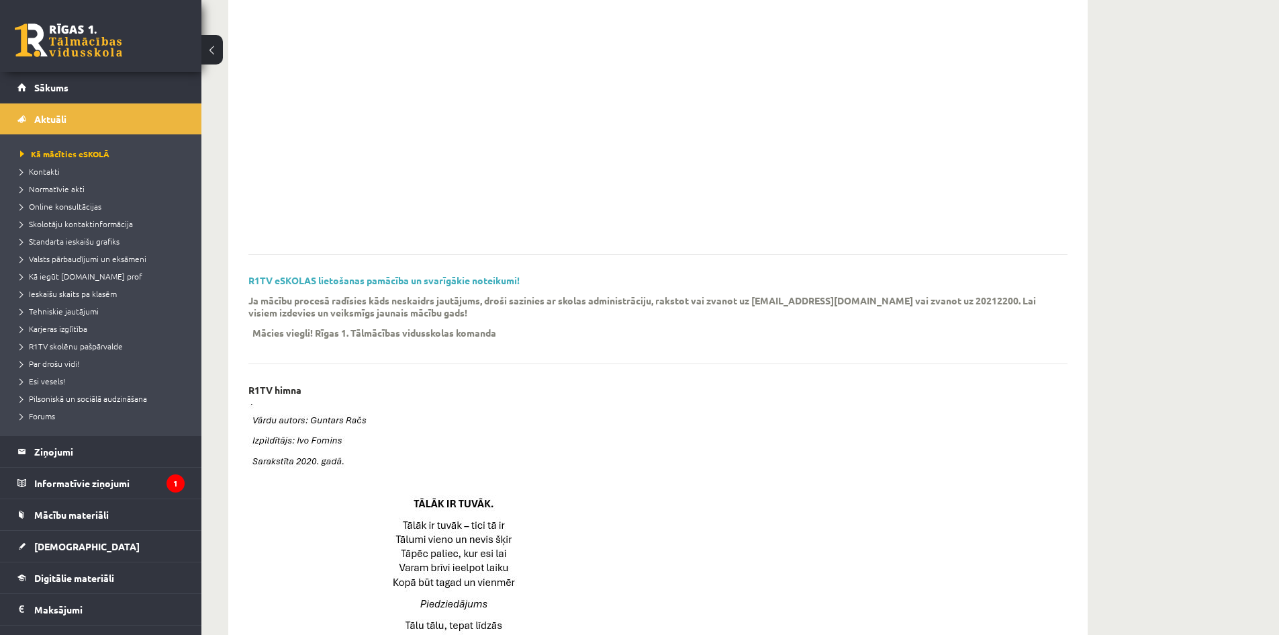
scroll to position [269, 0]
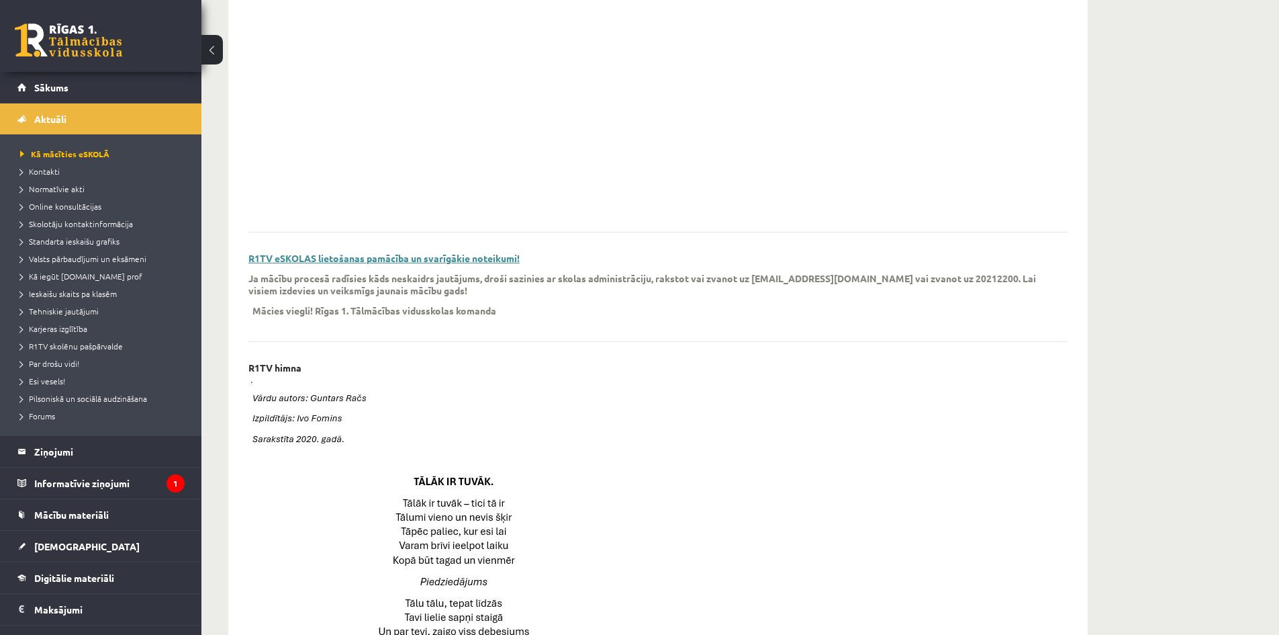
click at [385, 258] on link "R1TV eSKOLAS lietošanas pamācība un svarīgākie noteikumi!" at bounding box center [383, 258] width 271 height 12
click at [83, 225] on span "Skolotāju kontaktinformācija" at bounding box center [76, 223] width 113 height 11
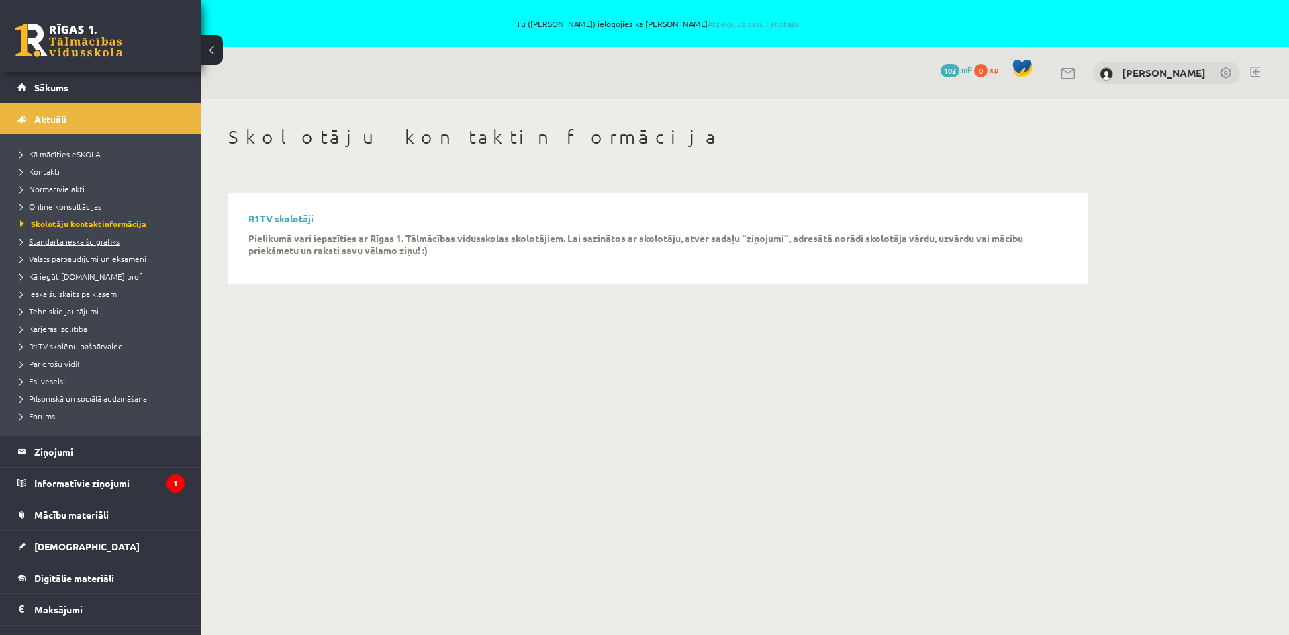
click at [87, 243] on span "Standarta ieskaišu grafiks" at bounding box center [69, 241] width 99 height 11
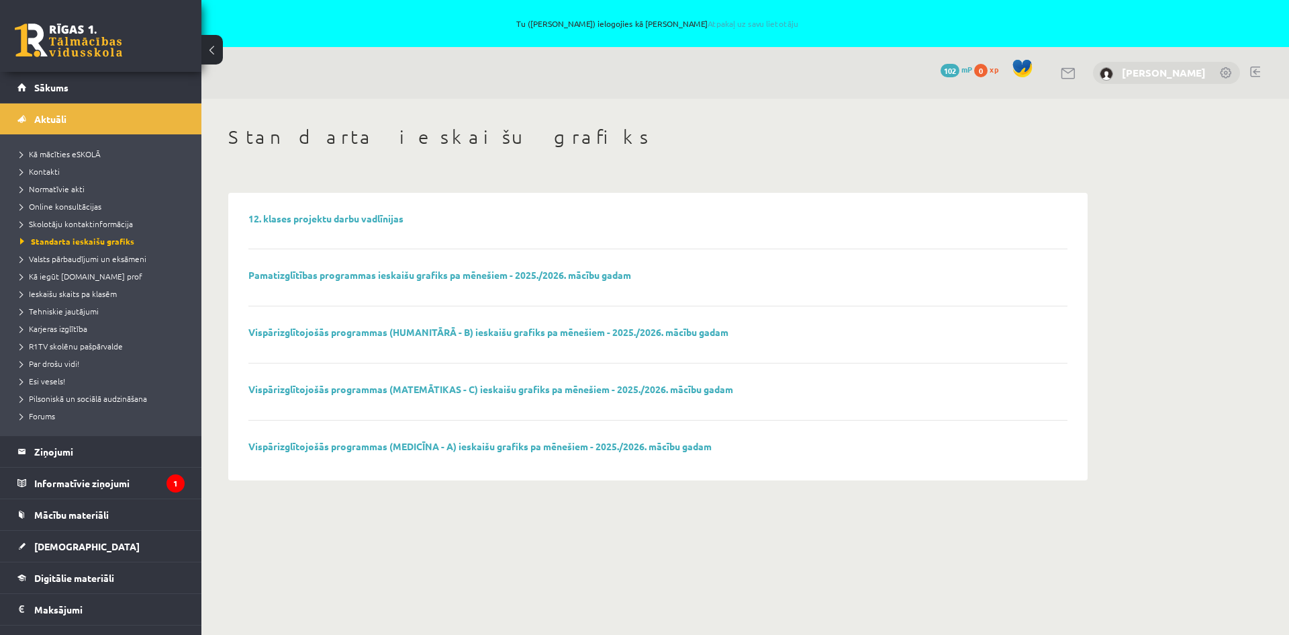
click at [1197, 75] on link "[PERSON_NAME]" at bounding box center [1164, 72] width 84 height 13
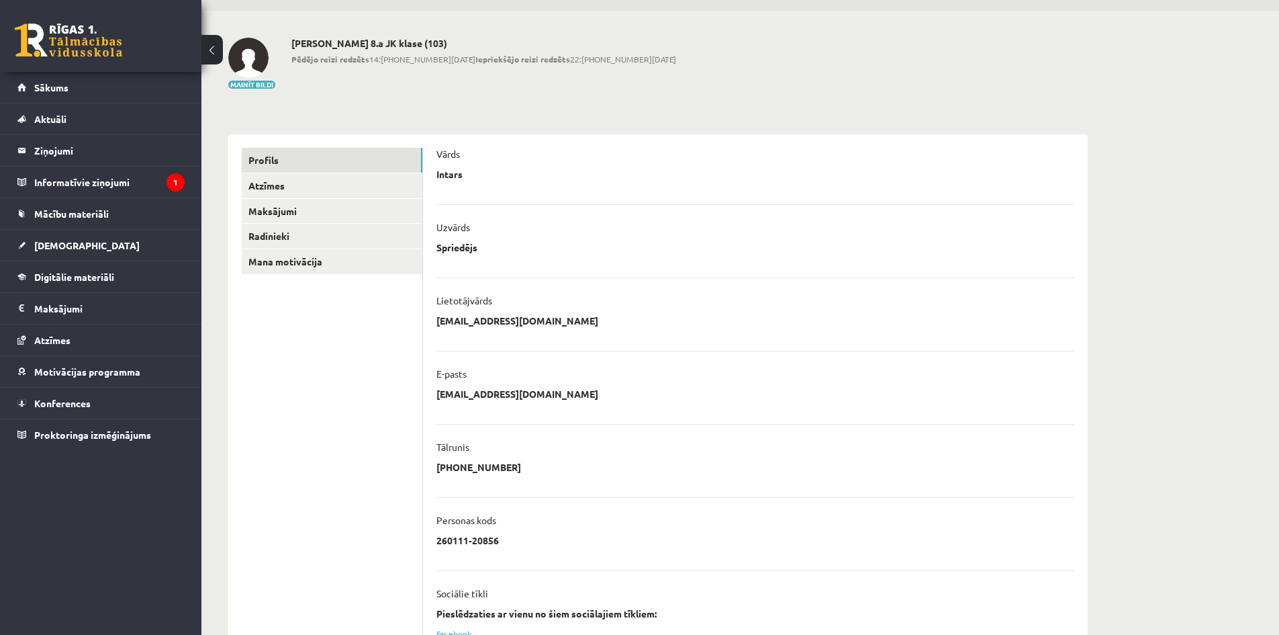
scroll to position [21, 0]
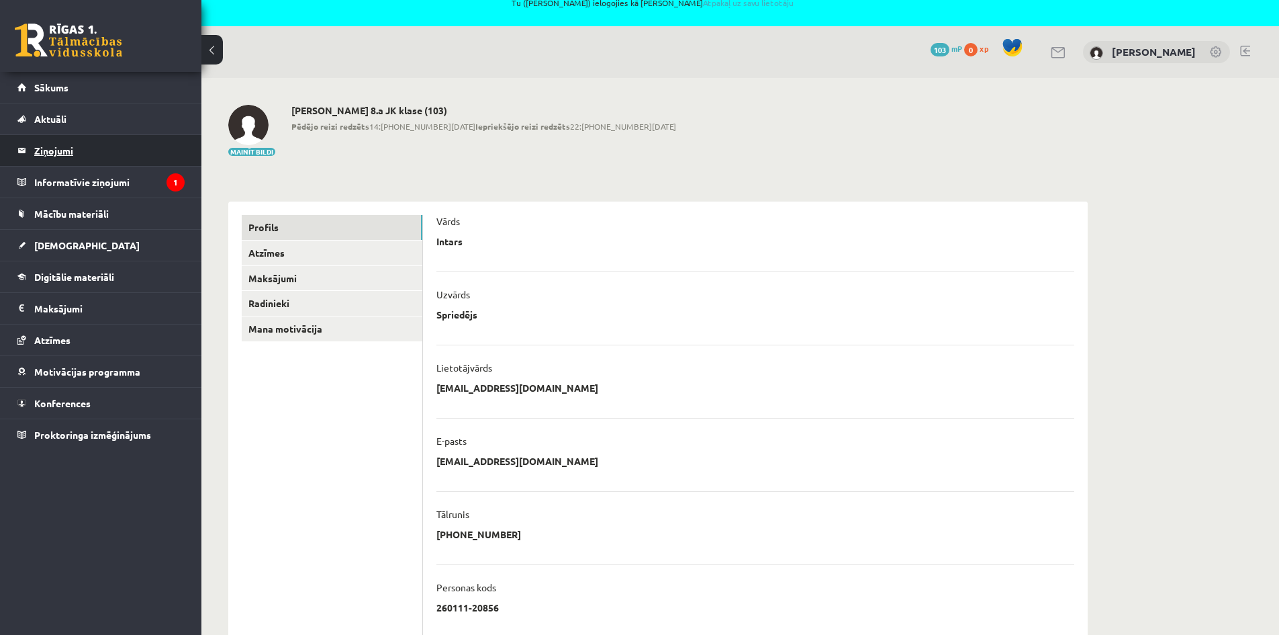
click at [71, 143] on legend "Ziņojumi 0" at bounding box center [109, 150] width 150 height 31
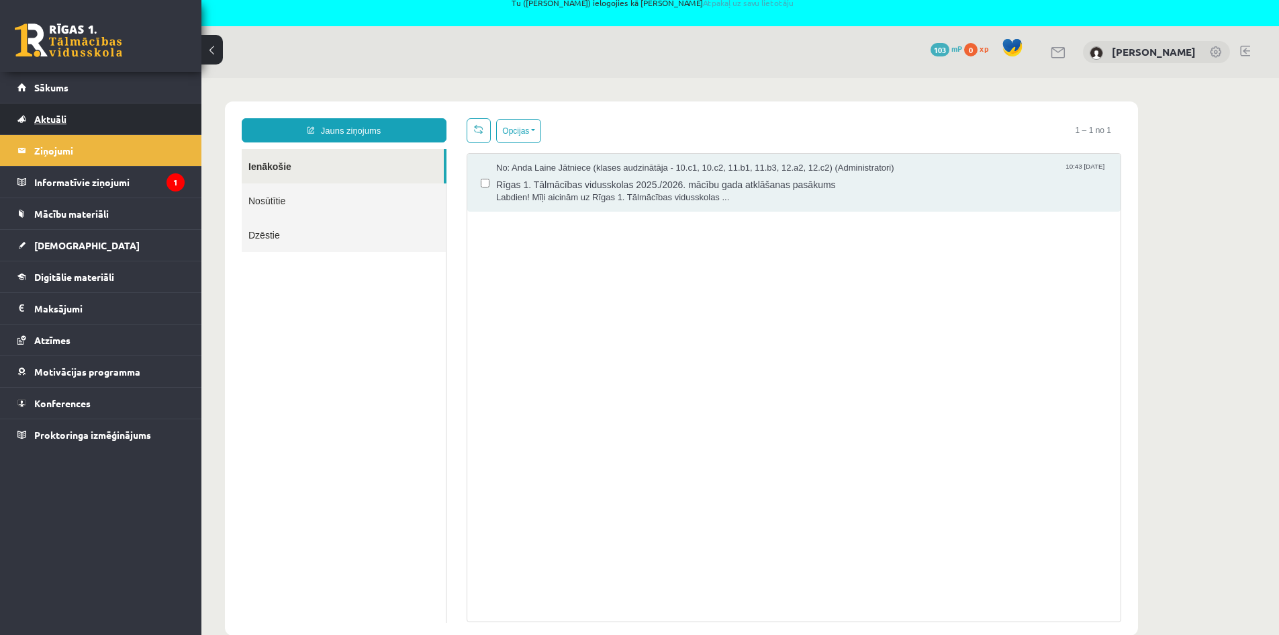
click at [52, 121] on span "Aktuāli" at bounding box center [50, 119] width 32 height 12
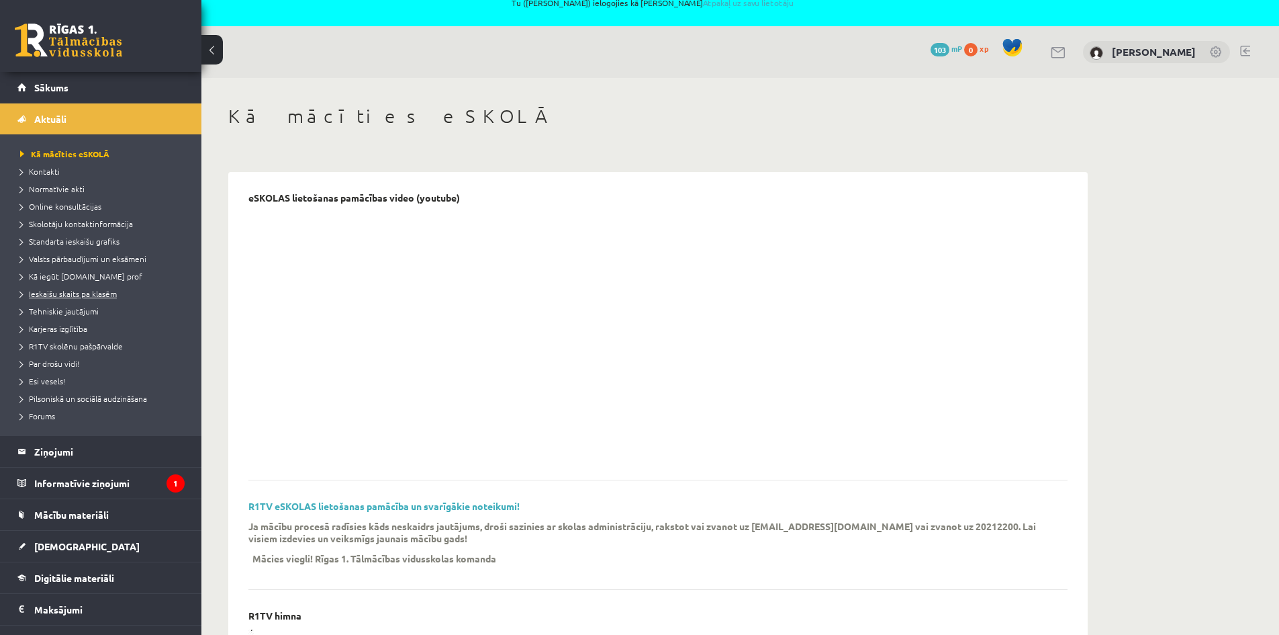
click at [61, 295] on span "Ieskaišu skaits pa klasēm" at bounding box center [68, 293] width 97 height 11
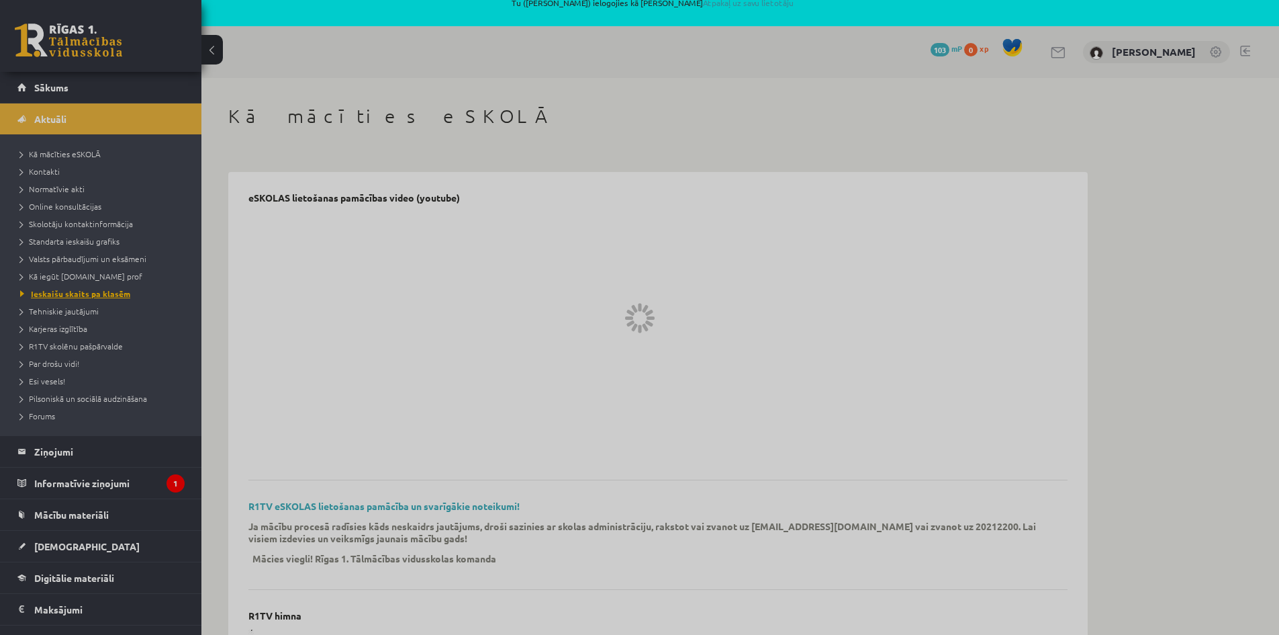
scroll to position [11, 0]
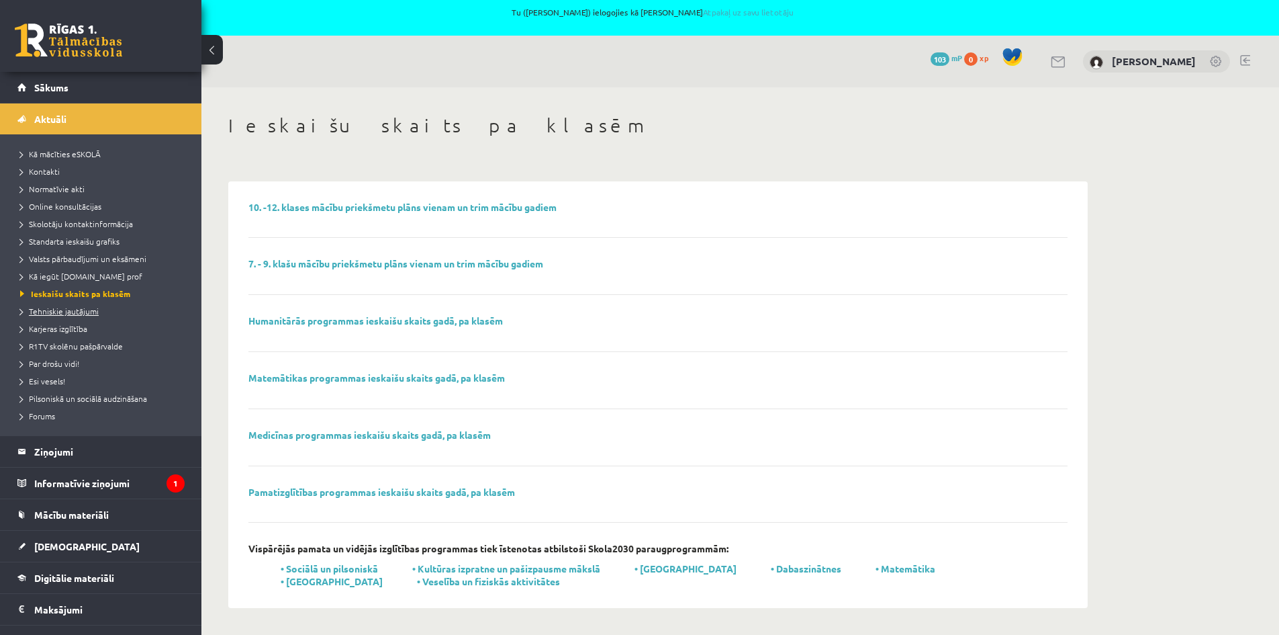
click at [65, 314] on span "Tehniskie jautājumi" at bounding box center [59, 311] width 79 height 11
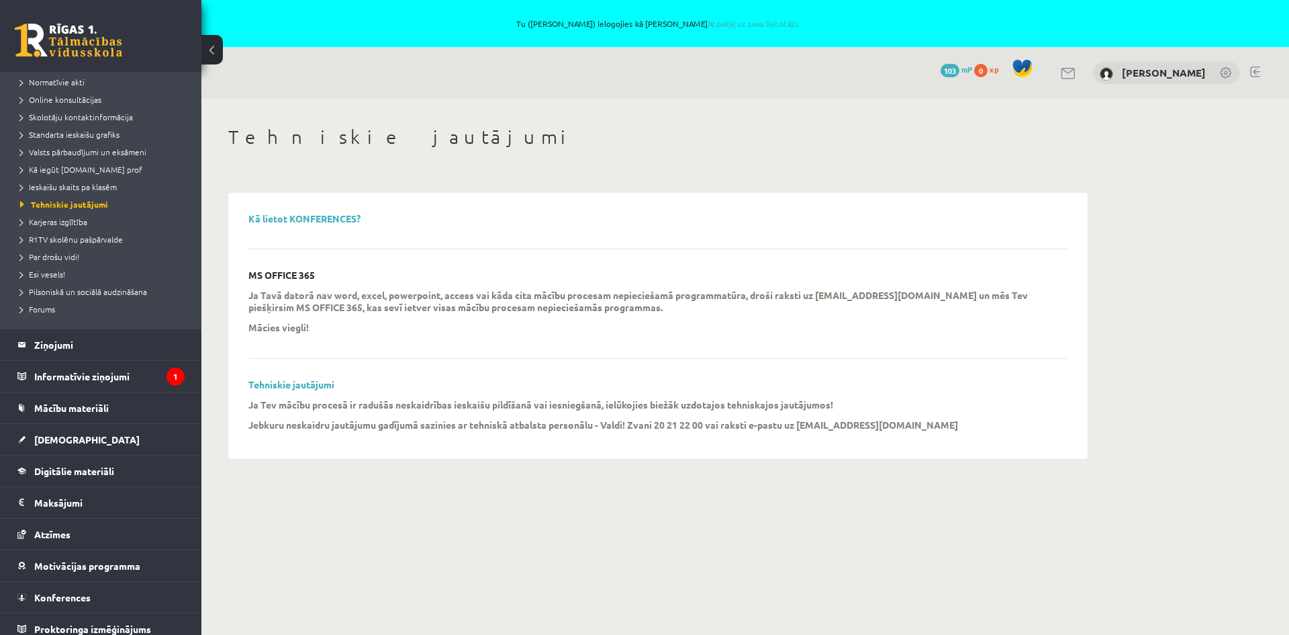
scroll to position [116, 0]
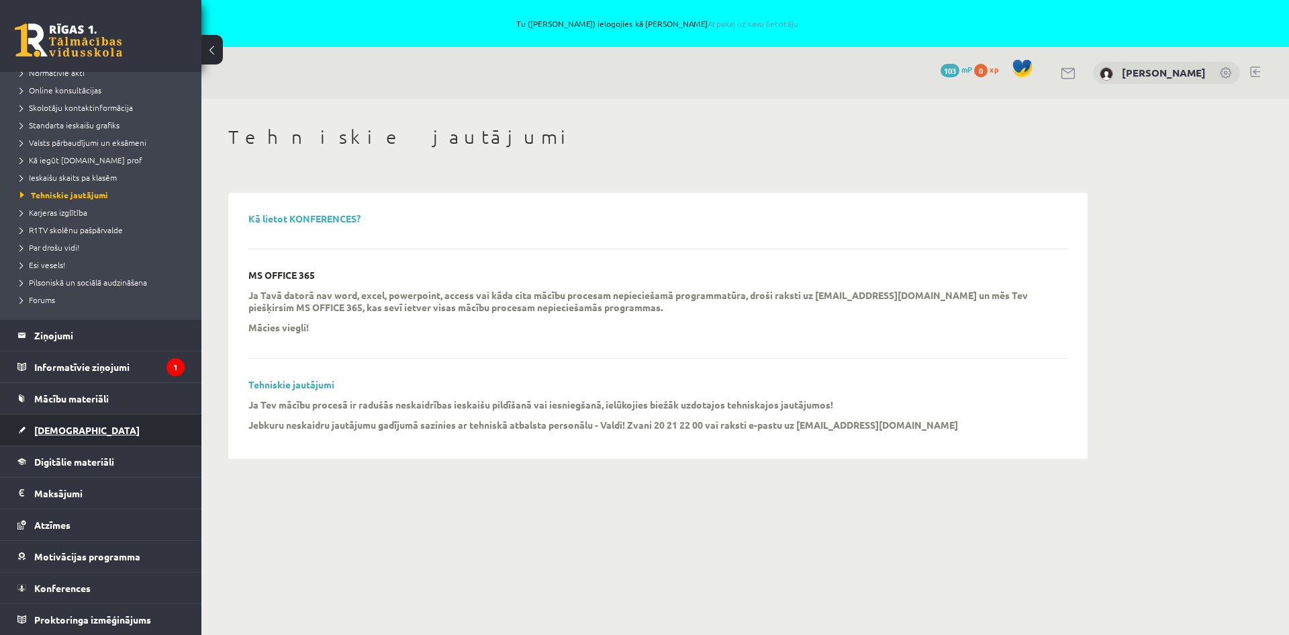
click at [50, 420] on link "[DEMOGRAPHIC_DATA]" at bounding box center [100, 429] width 167 height 31
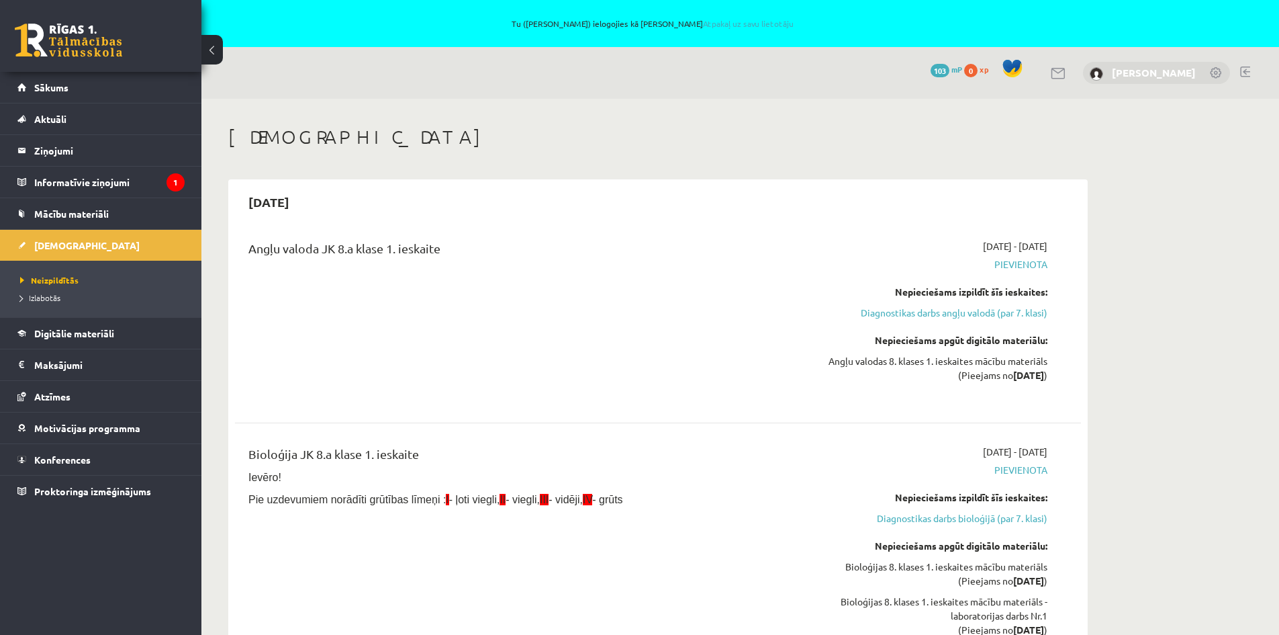
click at [1151, 73] on link "[PERSON_NAME]" at bounding box center [1154, 72] width 84 height 13
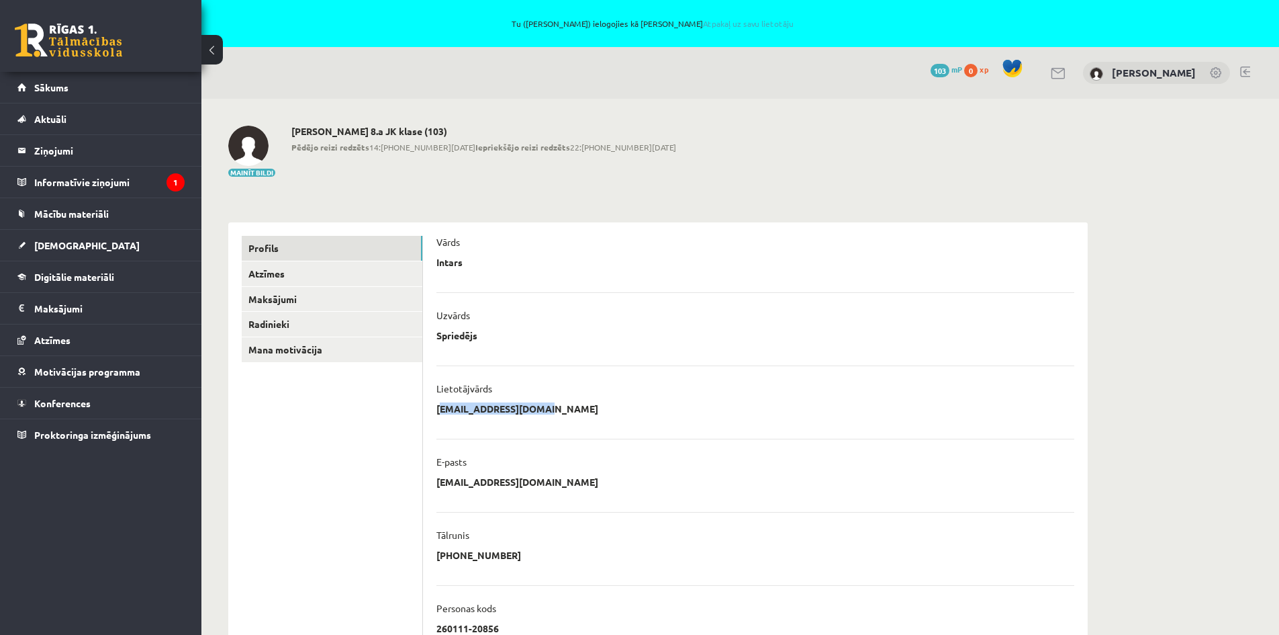
drag, startPoint x: 438, startPoint y: 407, endPoint x: 540, endPoint y: 406, distance: 102.1
click at [540, 406] on div "**********" at bounding box center [755, 412] width 638 height 20
copy p "[EMAIL_ADDRESS][DOMAIN_NAME]"
